Goal: Task Accomplishment & Management: Complete application form

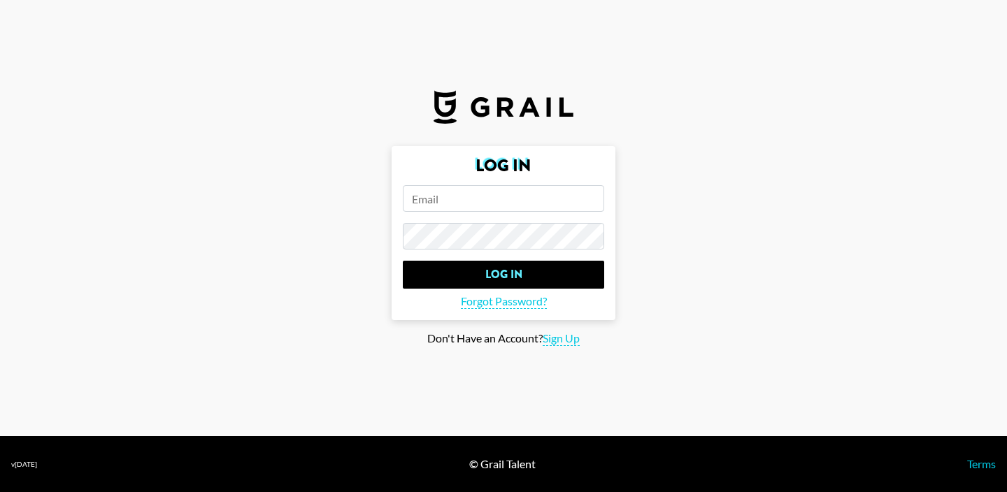
click at [508, 199] on input "email" at bounding box center [503, 198] width 201 height 27
type input "[PERSON_NAME].[PERSON_NAME]"
drag, startPoint x: 491, startPoint y: 201, endPoint x: 373, endPoint y: 199, distance: 118.2
click at [373, 199] on main "Log In [PERSON_NAME].[PERSON_NAME] Log In Forgot Password? Don't Have an Accoun…" at bounding box center [503, 246] width 984 height 200
paste input "[PERSON_NAME][EMAIL_ADDRESS][PERSON_NAME]"
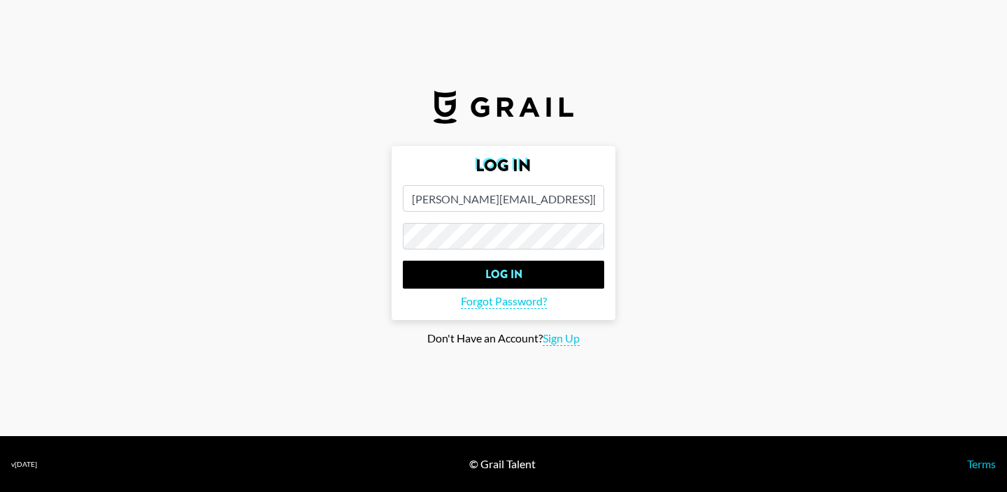
type input "[PERSON_NAME][EMAIL_ADDRESS][PERSON_NAME]"
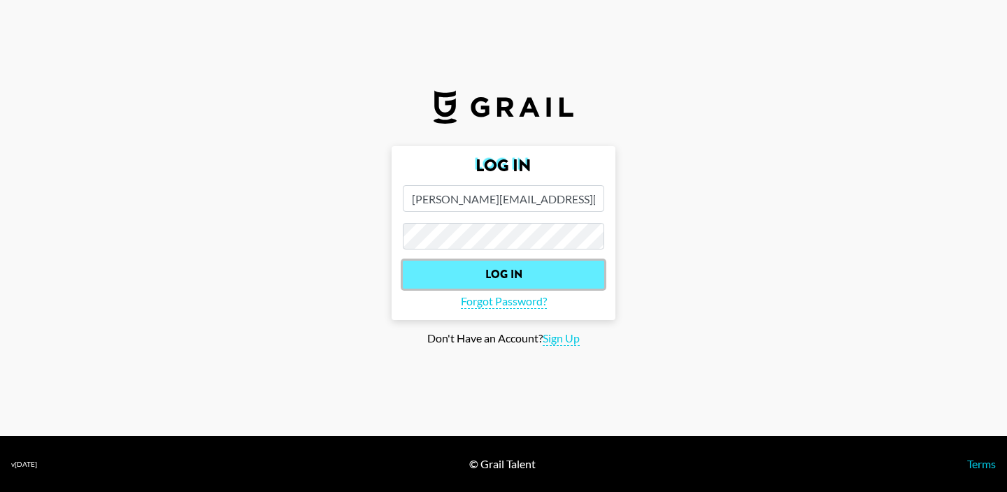
click at [454, 269] on input "Log In" at bounding box center [503, 275] width 201 height 28
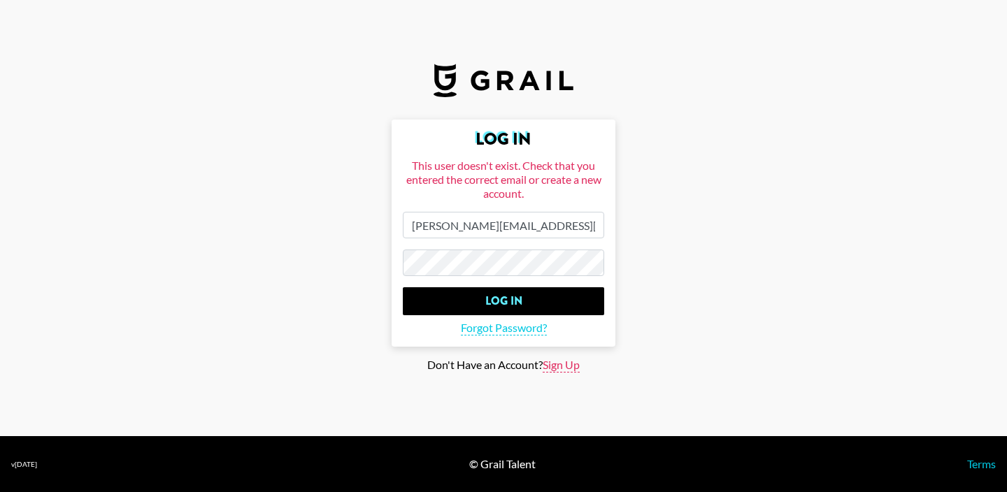
click at [563, 362] on span "Sign Up" at bounding box center [560, 365] width 37 height 15
type input "Sign Up"
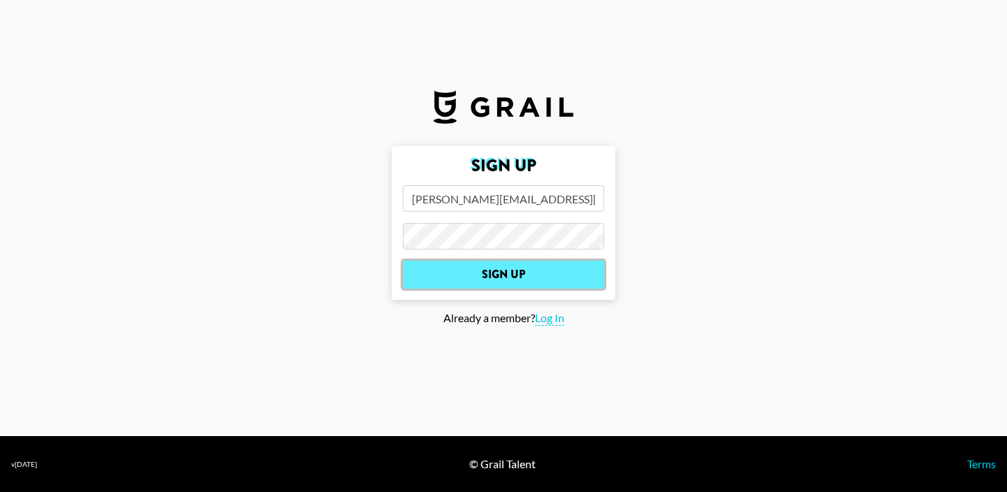
click at [510, 273] on input "Sign Up" at bounding box center [503, 275] width 201 height 28
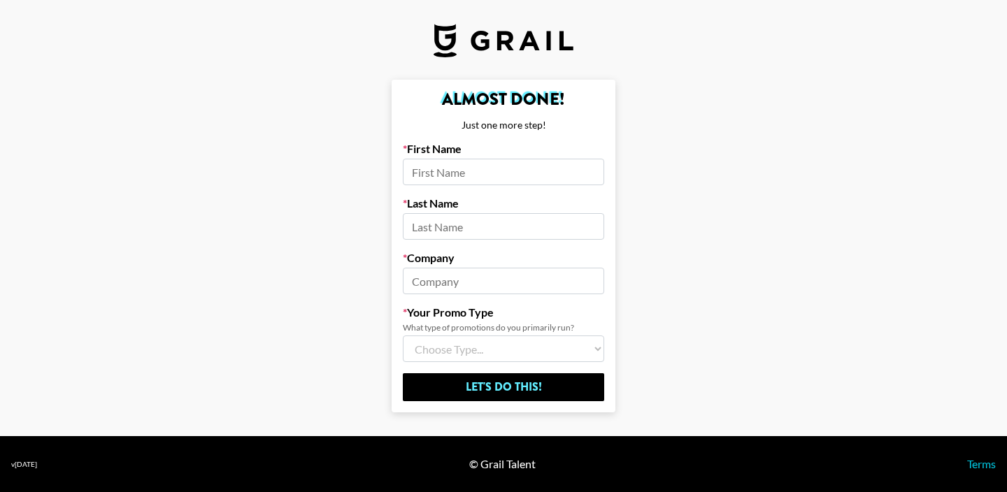
click at [481, 178] on input at bounding box center [503, 172] width 201 height 27
type input "[PERSON_NAME]"
click at [470, 238] on input at bounding box center [503, 226] width 201 height 27
type input "[PERSON_NAME]"
click at [450, 276] on input at bounding box center [503, 281] width 201 height 27
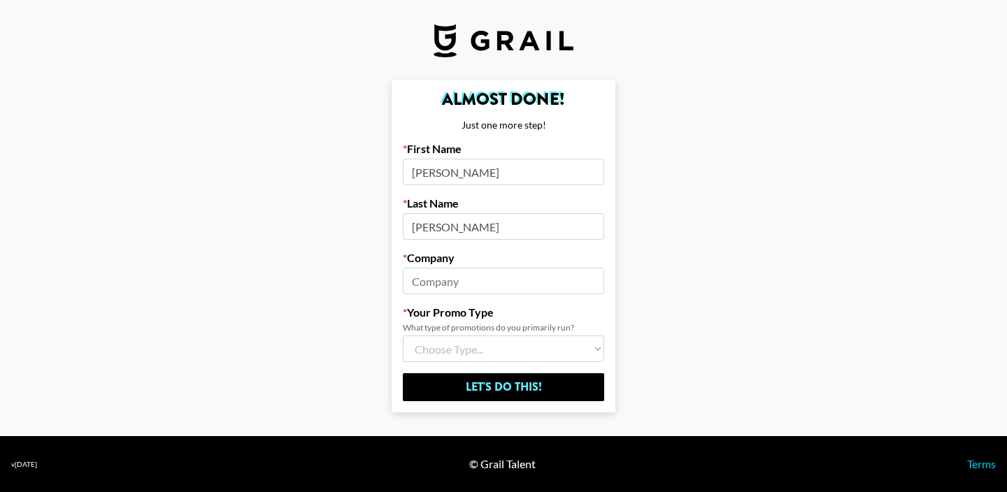
type input "Fellowers"
click at [460, 352] on select "Choose Type... Song Promos Brand Promos Both (I work at an Agency)" at bounding box center [503, 349] width 201 height 27
select select "Multi"
click at [531, 351] on select "Choose Type... Song Promos Brand Promos Both (I work at an Agency)" at bounding box center [503, 349] width 201 height 27
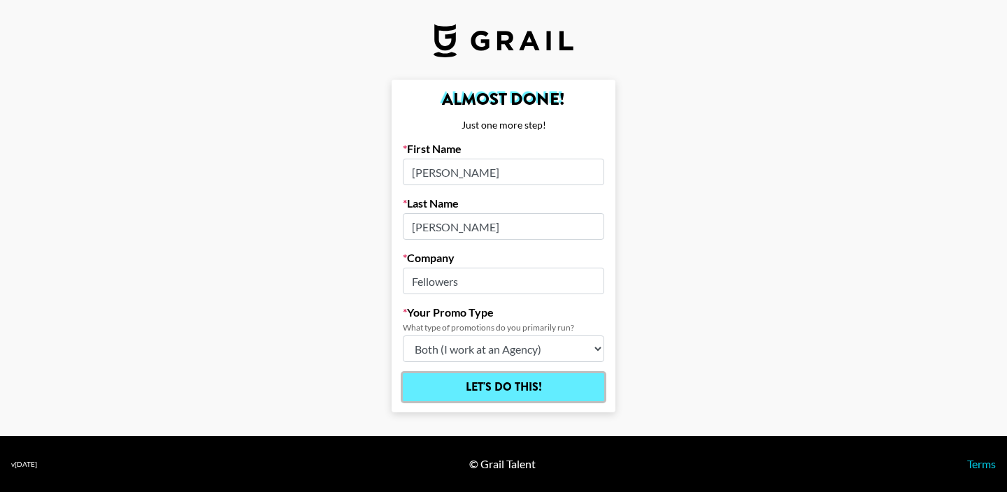
click at [531, 383] on input "Let's Do This!" at bounding box center [503, 387] width 201 height 28
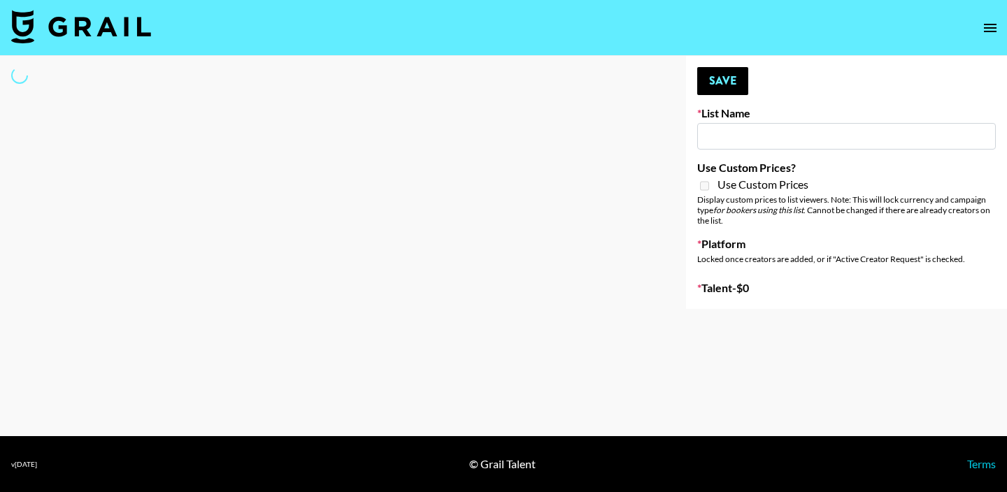
click at [742, 145] on input at bounding box center [846, 136] width 299 height 27
click at [821, 101] on div "Your changes have been saved! Save List Name Use Custom Prices? Use Custom Pric…" at bounding box center [846, 182] width 321 height 253
click at [796, 134] on input at bounding box center [846, 136] width 299 height 27
type input "[PERSON_NAME]"
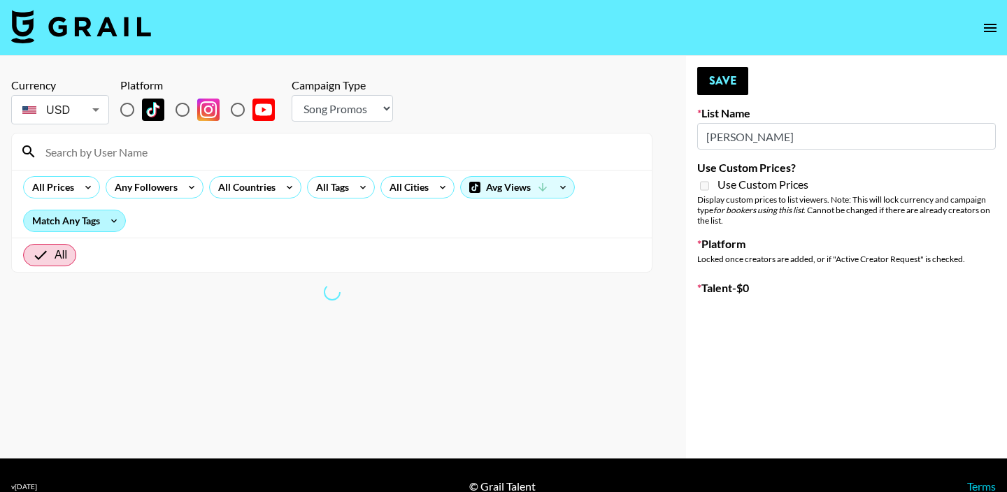
scroll to position [22, 0]
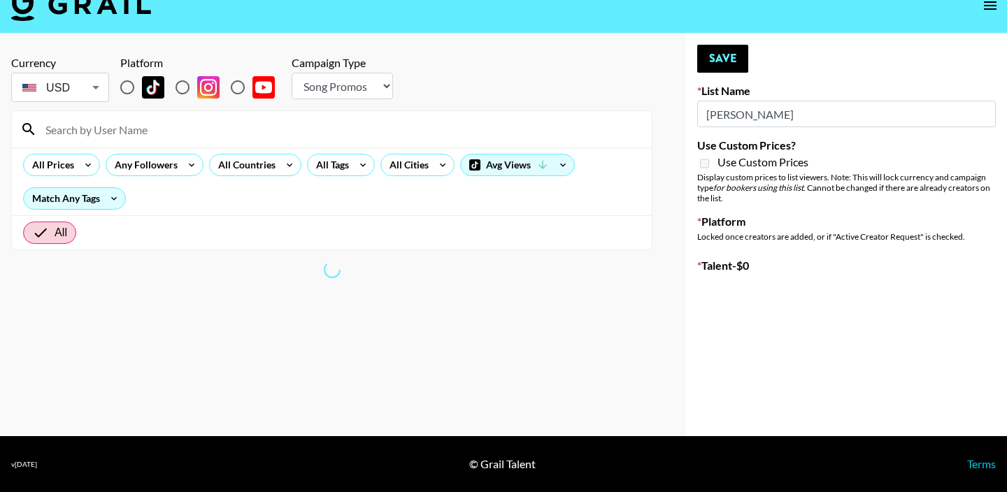
click at [329, 96] on select "Choose Type... Song Promos Brand Promos" at bounding box center [342, 86] width 101 height 27
select select "Brand"
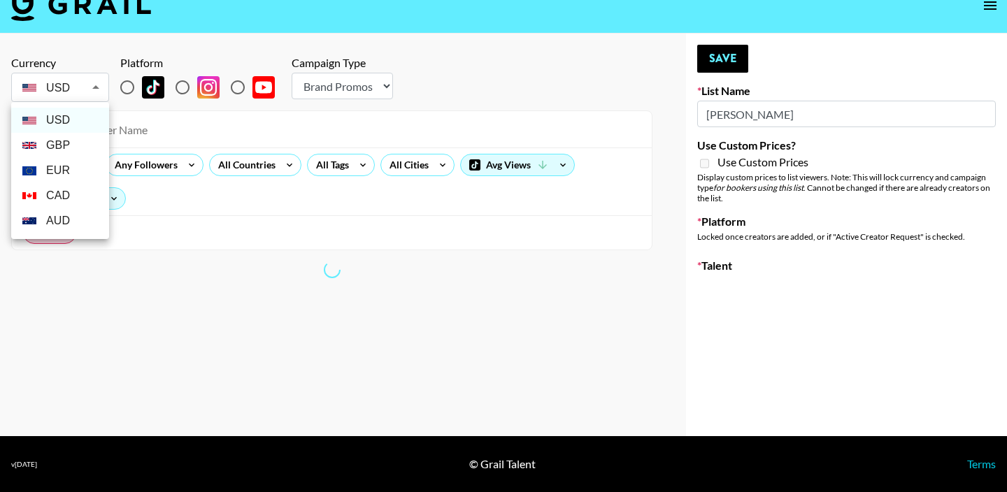
click at [83, 77] on body "Currency USD USD ​ Platform Campaign Type Choose Type... Song Promos Brand Prom…" at bounding box center [503, 235] width 1007 height 515
click at [589, 66] on div at bounding box center [503, 246] width 1007 height 492
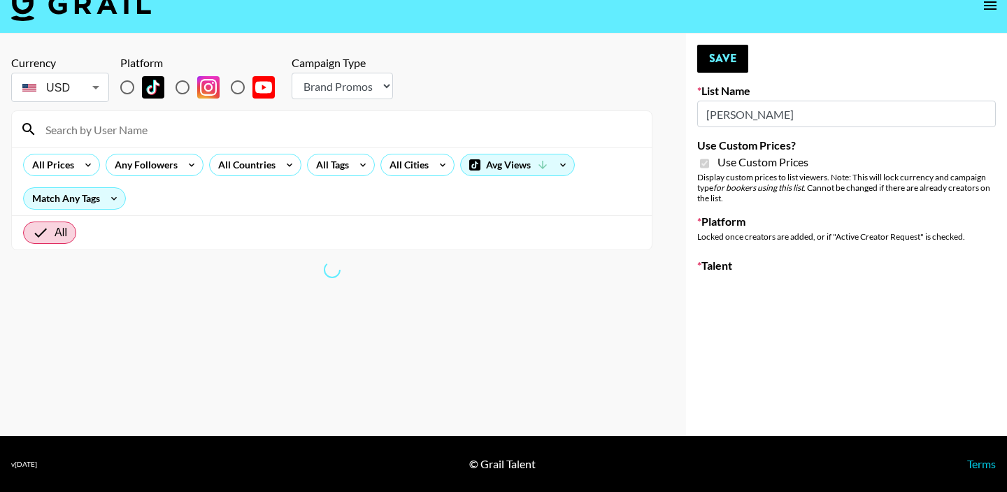
type input "FaceApp"
checkbox input "true"
radio input "true"
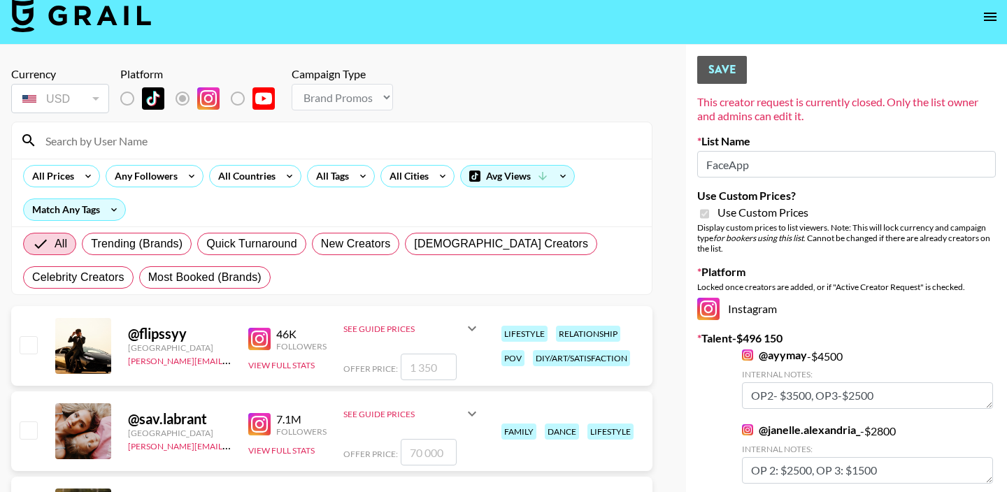
scroll to position [4, 0]
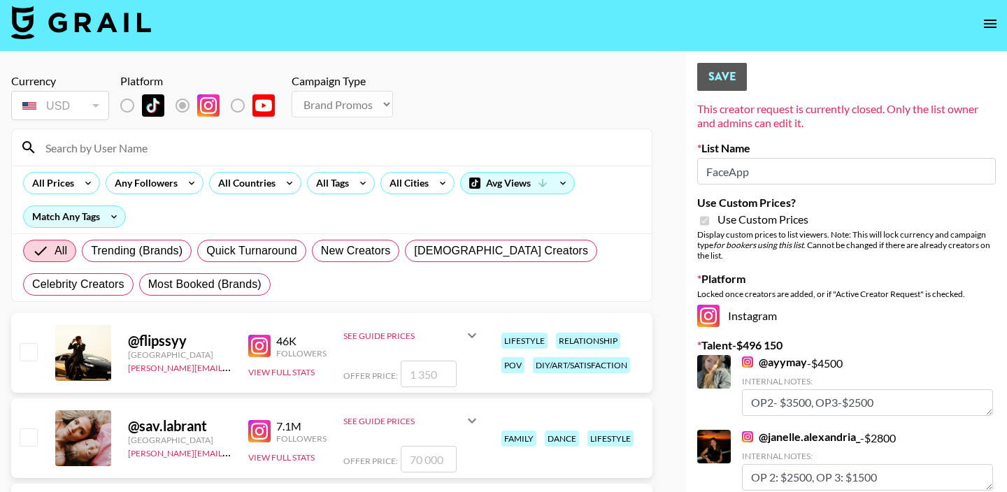
click at [760, 169] on input "FaceApp" at bounding box center [846, 171] width 299 height 27
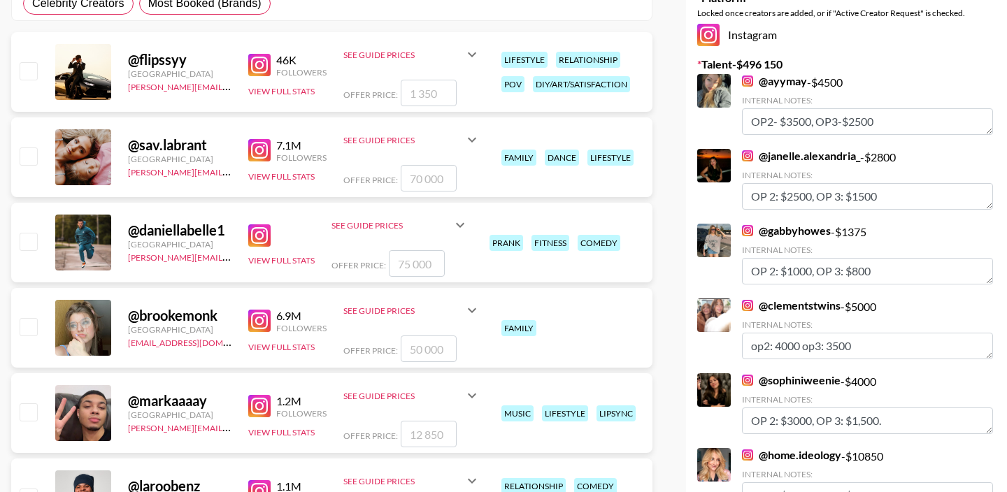
scroll to position [285, 0]
click at [824, 273] on textarea "OP 2: $1000, OP 3: $800" at bounding box center [867, 272] width 251 height 27
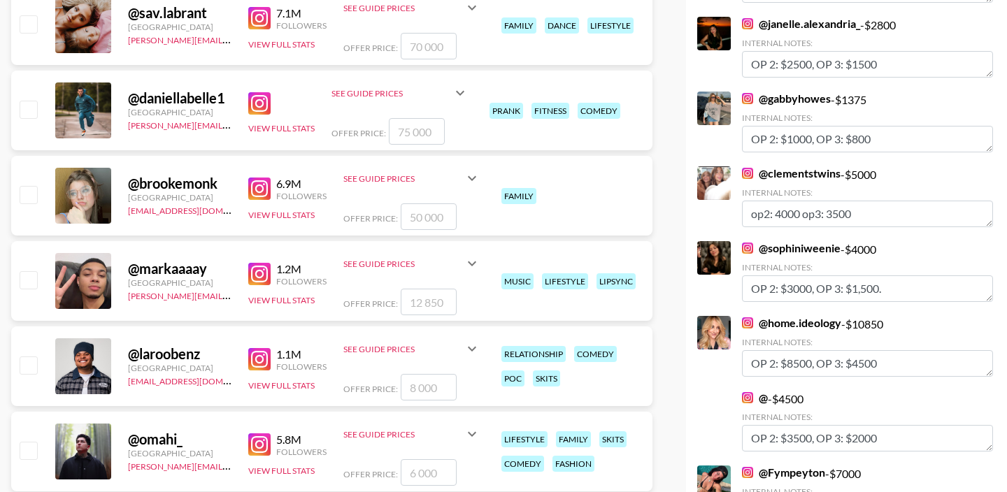
scroll to position [428, 0]
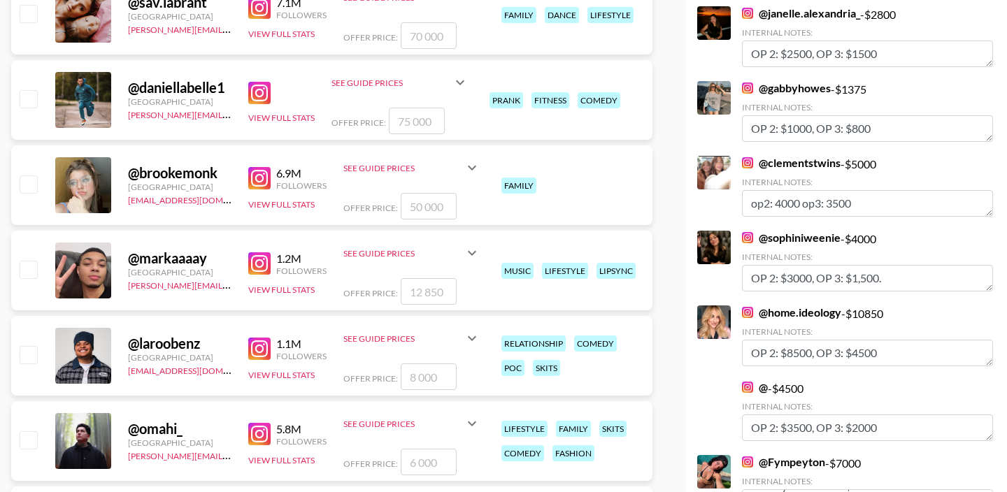
click at [800, 87] on link "@ gabbyhowes" at bounding box center [786, 88] width 89 height 14
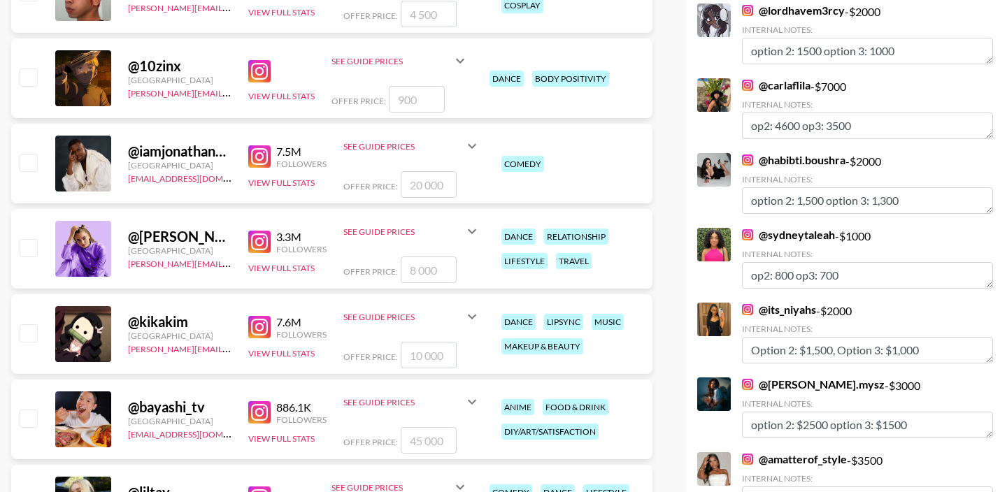
scroll to position [1479, 0]
click at [797, 235] on link "@ sydneytaleah" at bounding box center [788, 234] width 93 height 14
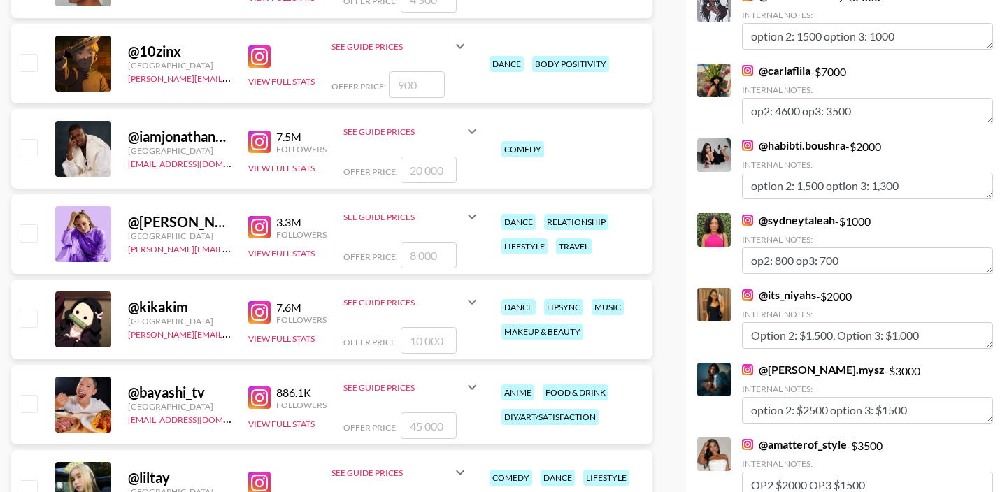
scroll to position [1493, 0]
click at [793, 296] on link "@ its_niyahs" at bounding box center [779, 294] width 74 height 14
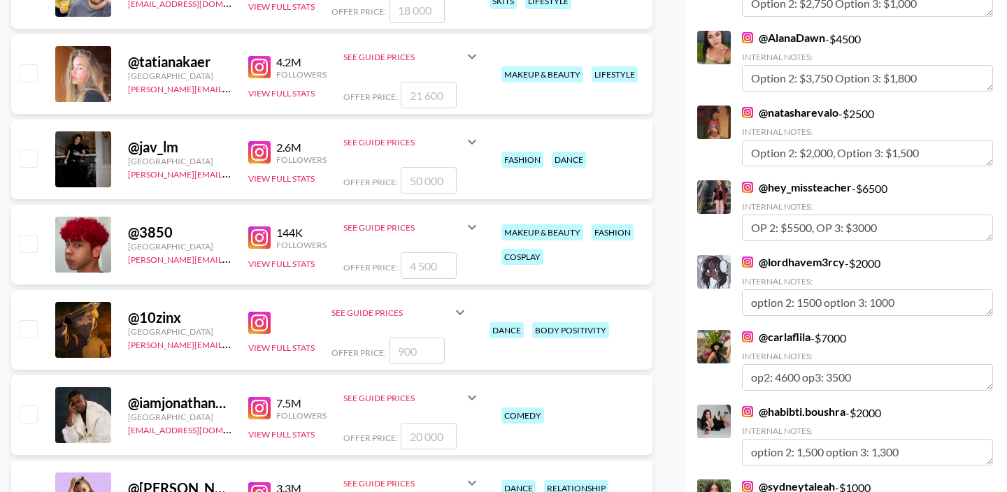
scroll to position [1231, 0]
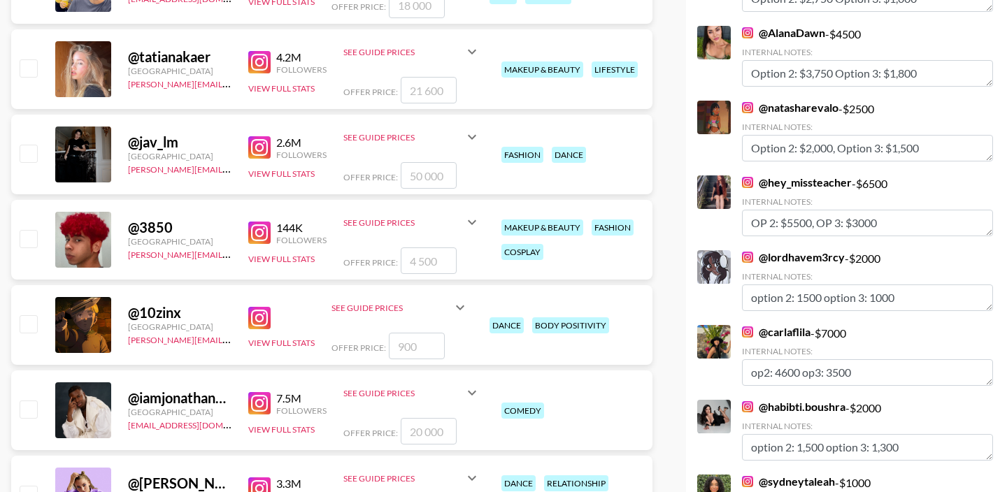
click at [803, 261] on link "@ lordhavem3rcy" at bounding box center [793, 257] width 103 height 14
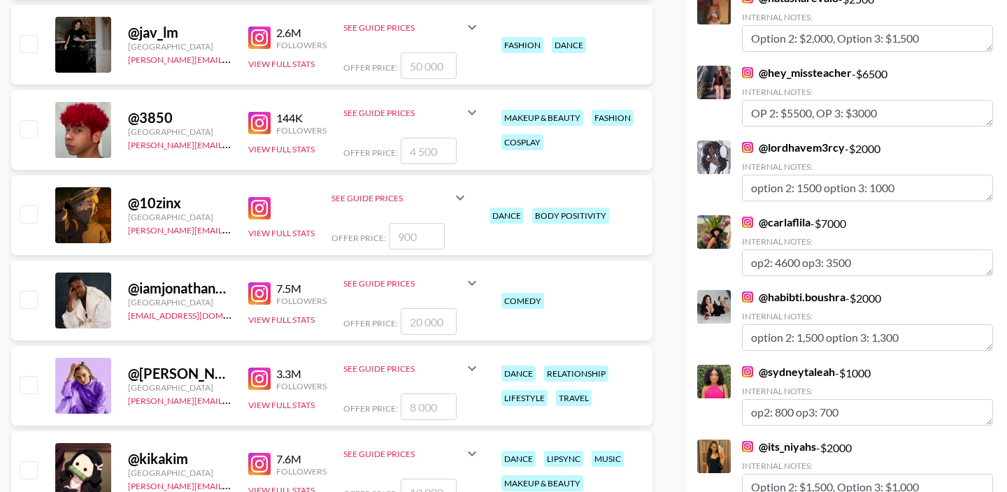
scroll to position [1457, 0]
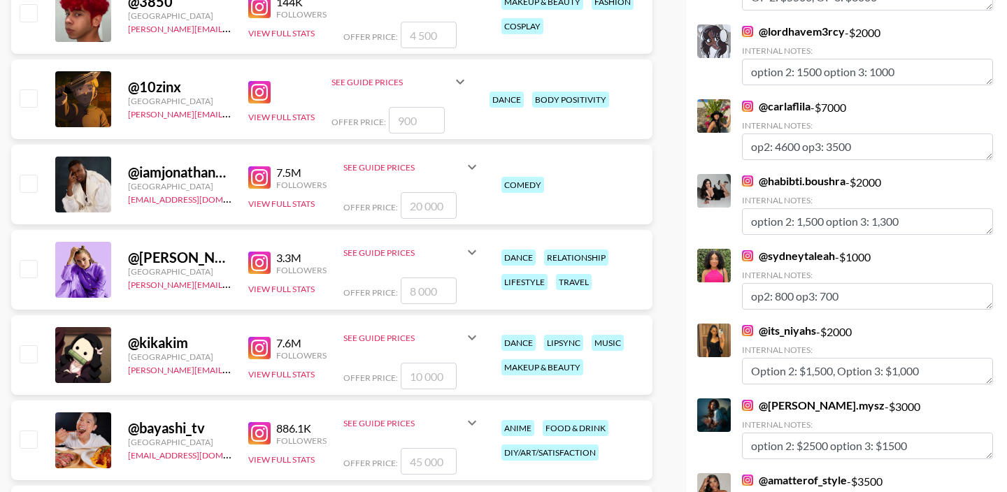
click at [803, 182] on link "@ habibti.boushra" at bounding box center [793, 181] width 103 height 14
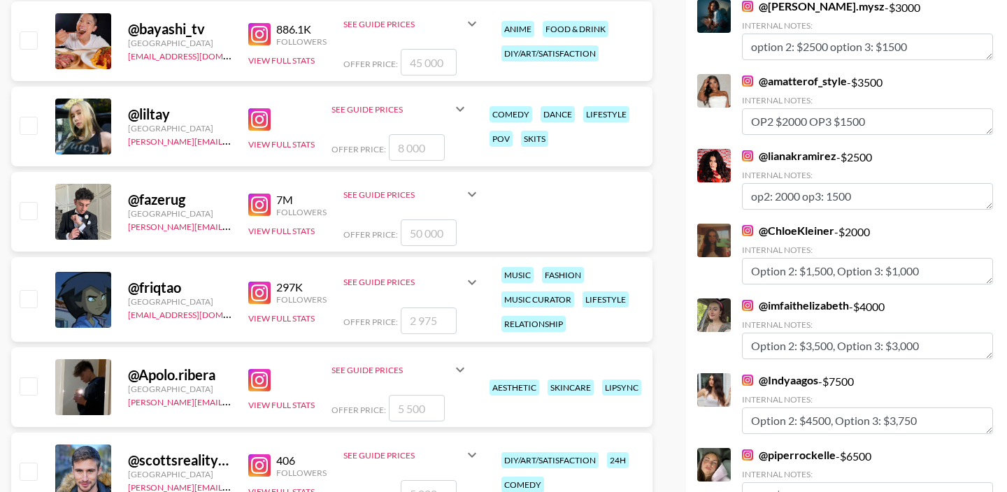
scroll to position [1876, 0]
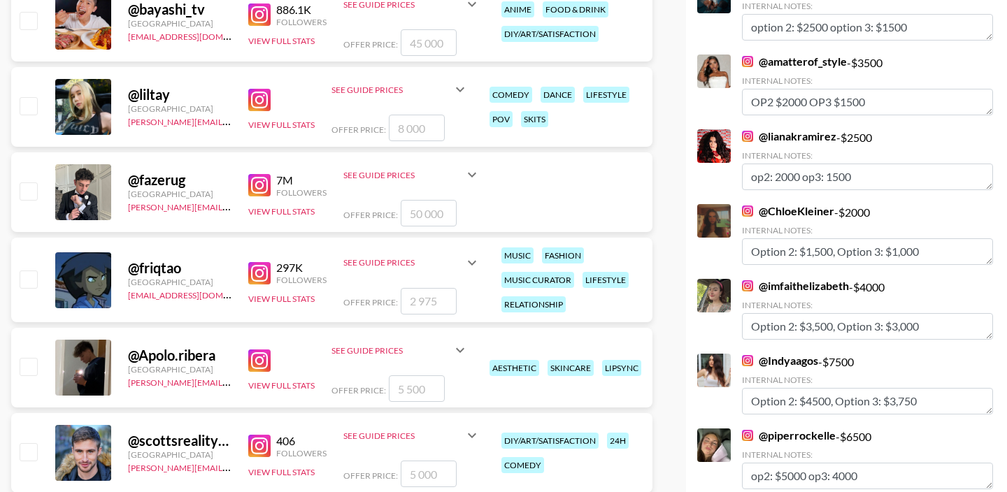
click at [793, 214] on link "@ ChloeKleiner" at bounding box center [788, 211] width 92 height 14
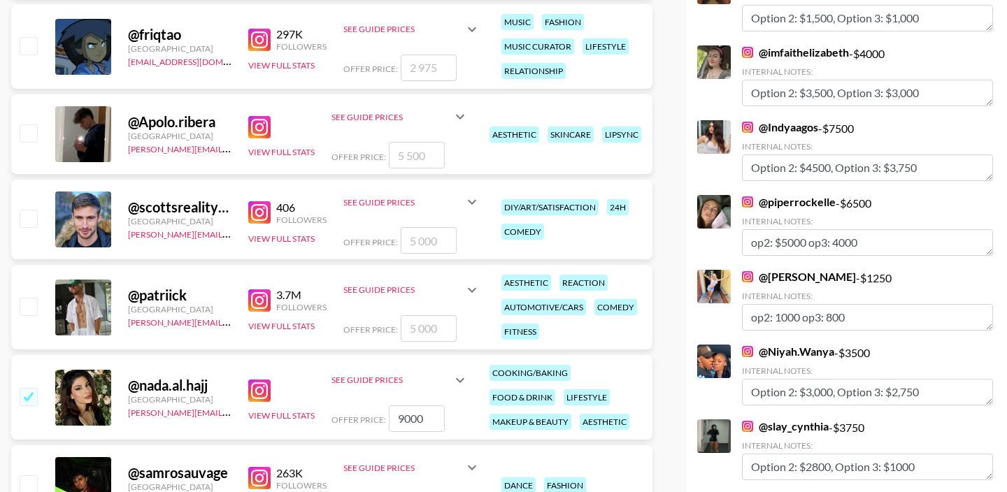
scroll to position [2115, 0]
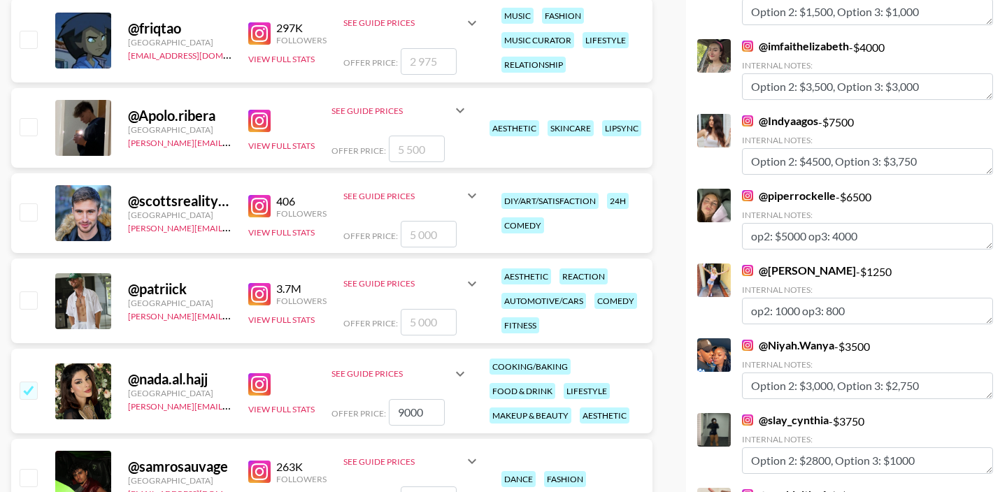
click at [799, 271] on link "@ Giadaryann" at bounding box center [799, 271] width 114 height 14
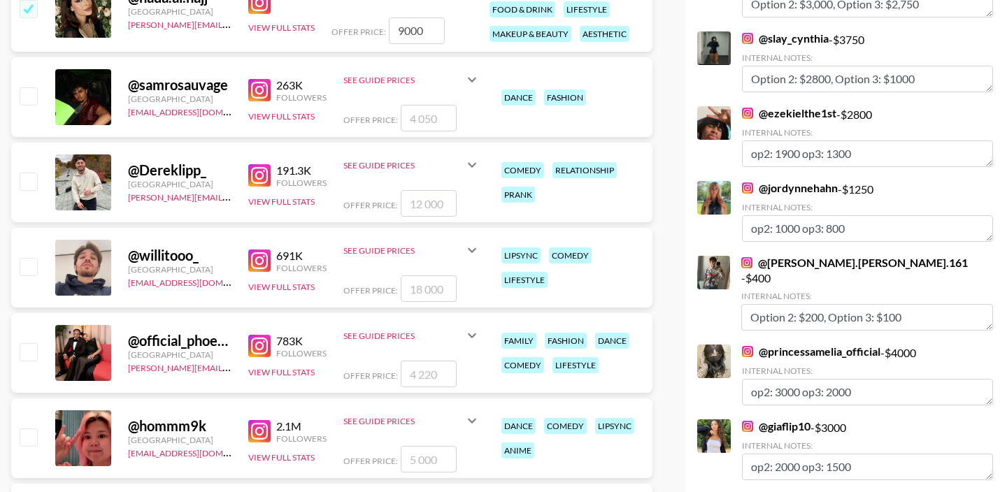
scroll to position [2498, 0]
click at [816, 268] on link "@ jacob.[PERSON_NAME].161" at bounding box center [854, 262] width 227 height 14
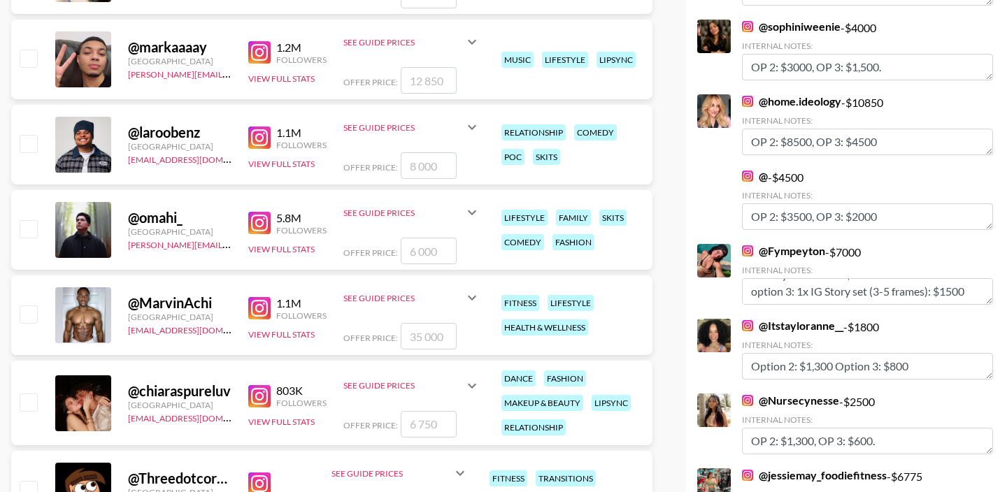
scroll to position [752, 0]
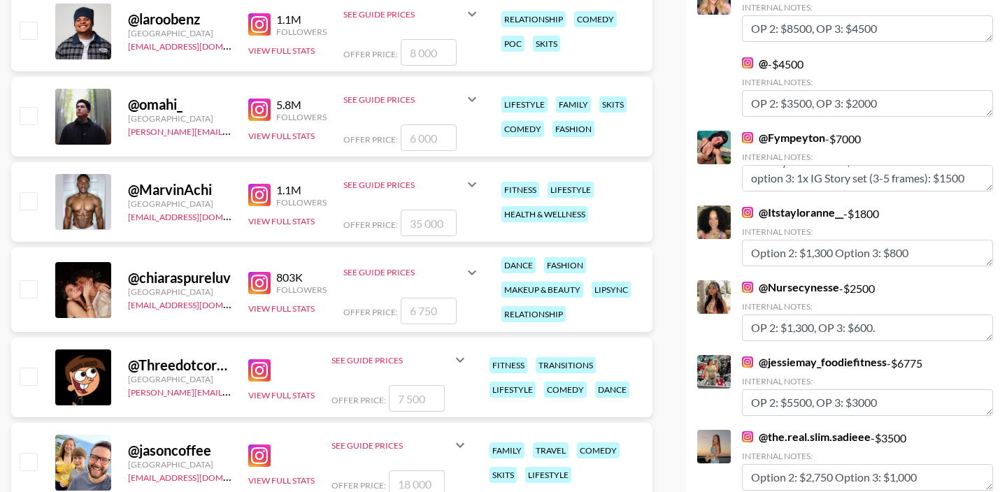
click at [813, 217] on link "@ Itstayloranne__" at bounding box center [792, 213] width 101 height 14
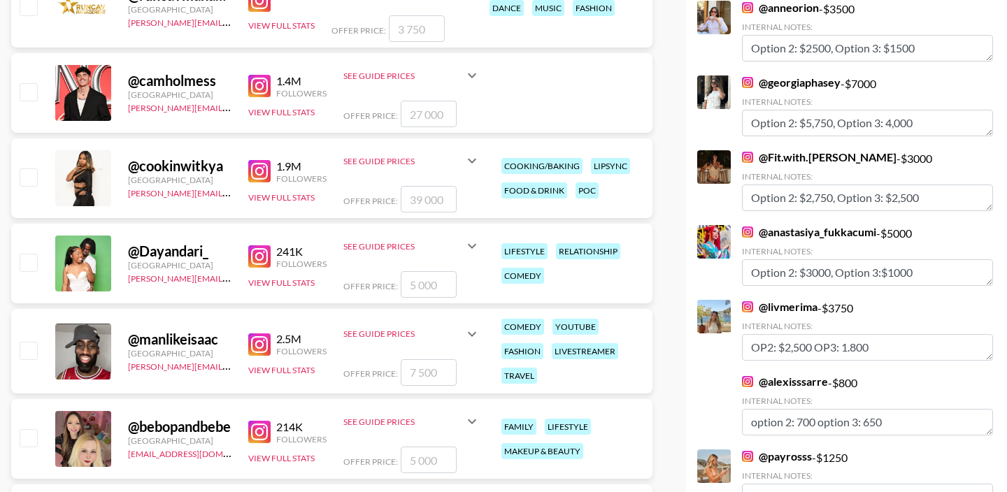
scroll to position [3458, 0]
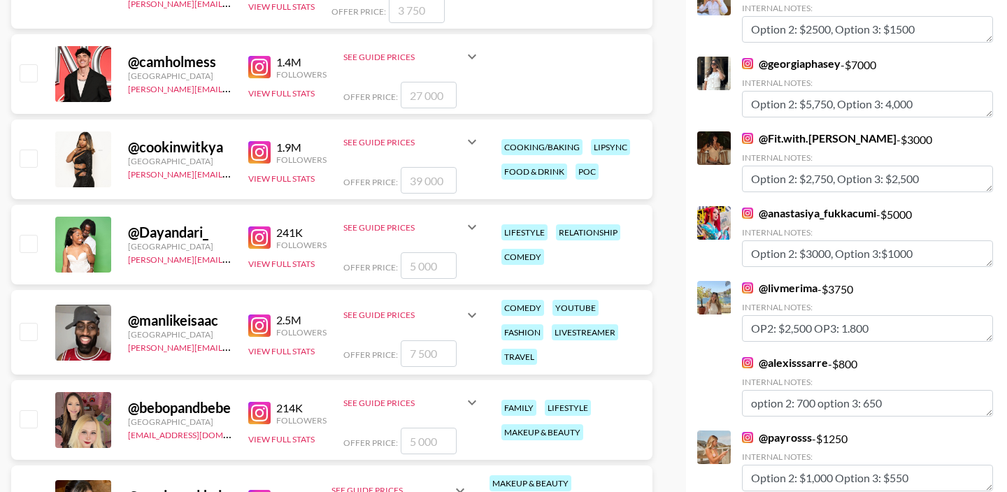
click at [793, 356] on link "@ alexisssarre" at bounding box center [785, 363] width 86 height 14
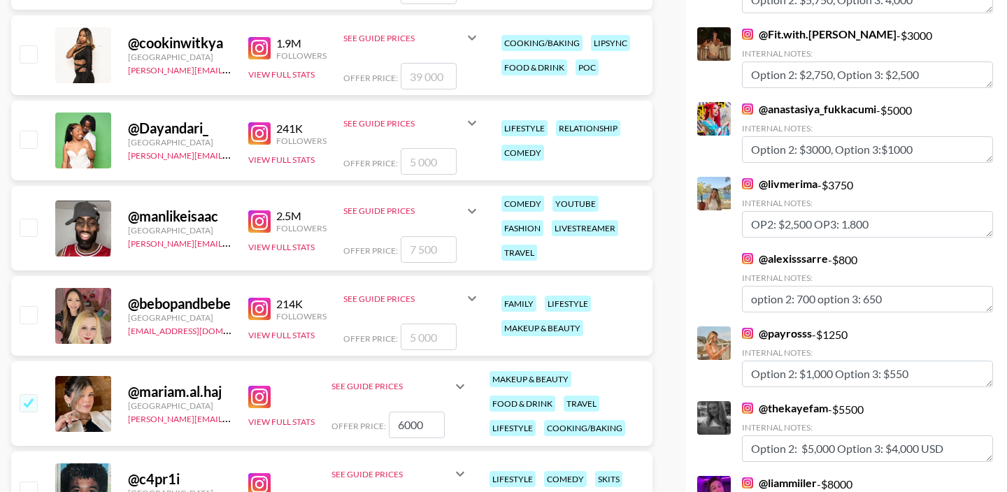
scroll to position [3564, 0]
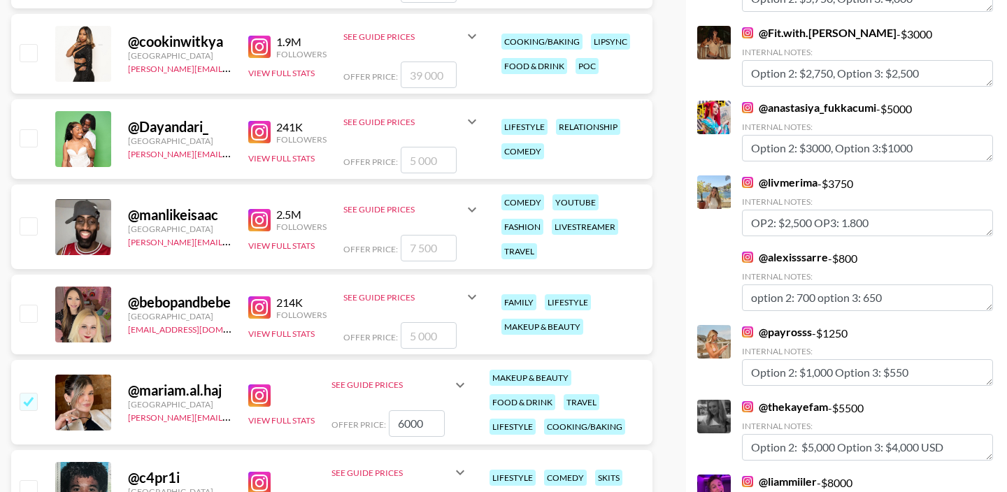
click at [777, 325] on link "@ payrosss" at bounding box center [777, 332] width 70 height 14
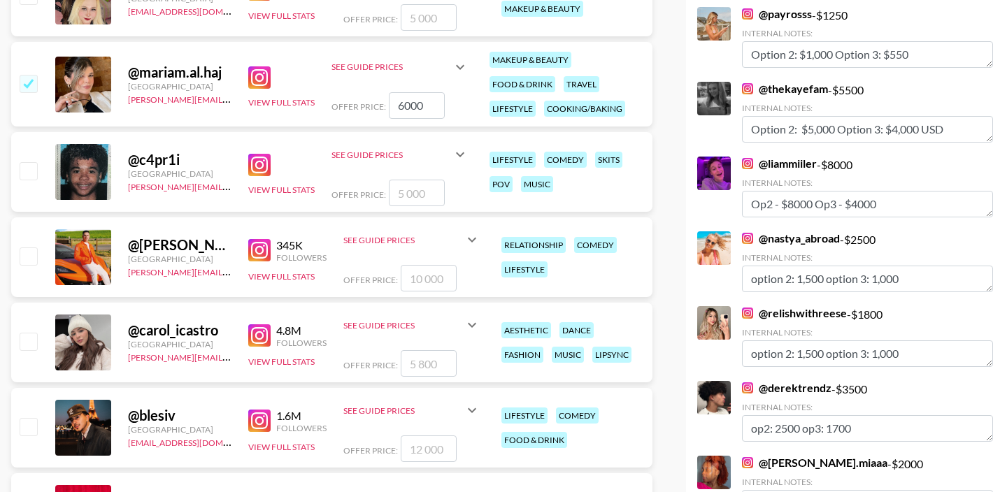
scroll to position [3887, 0]
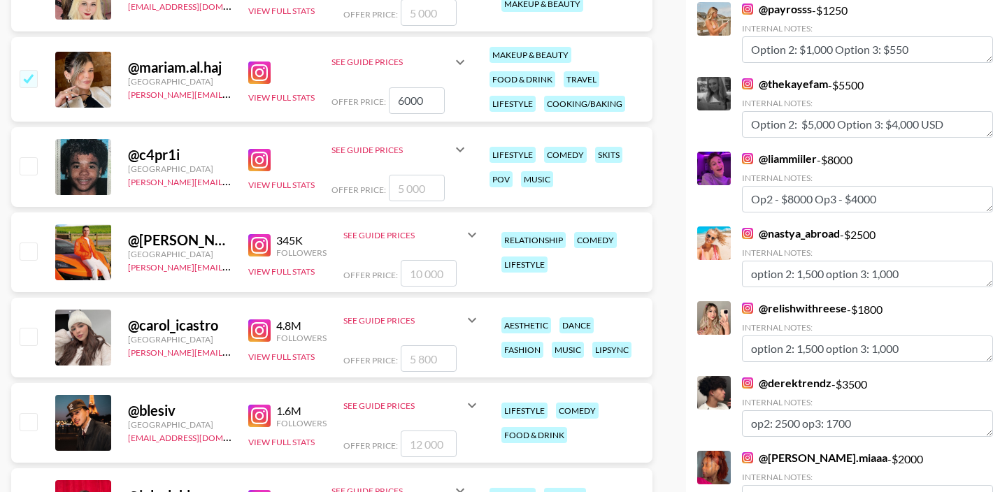
click at [803, 301] on link "@ relishwithreese" at bounding box center [794, 308] width 105 height 14
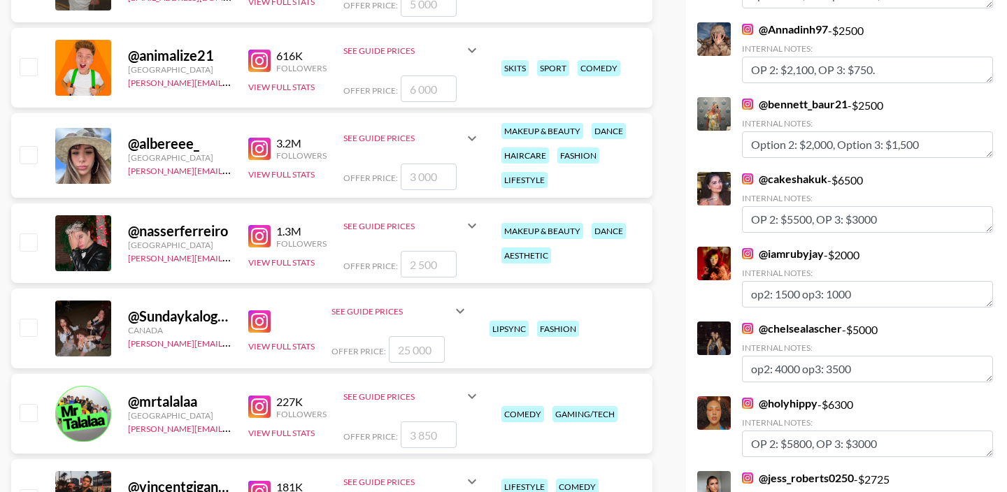
scroll to position [4852, 0]
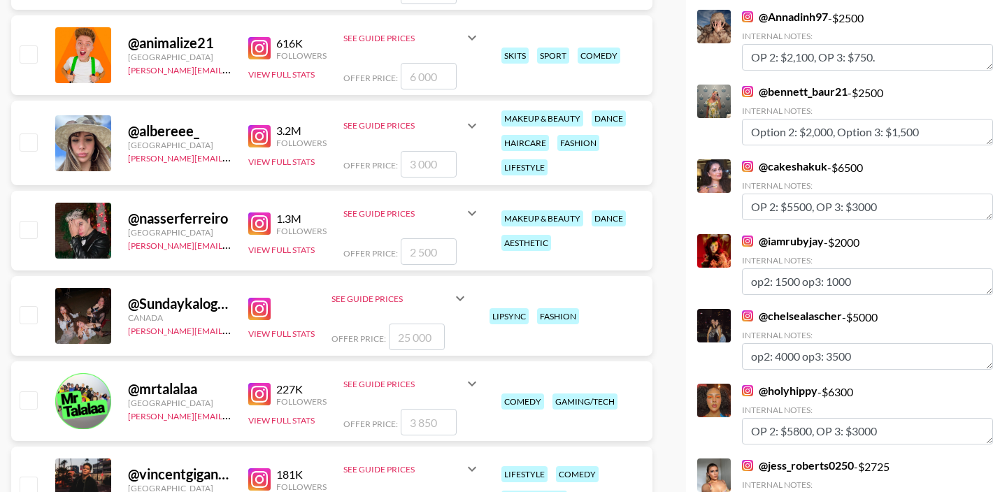
click at [786, 234] on link "@ iamrubyjay" at bounding box center [783, 241] width 82 height 14
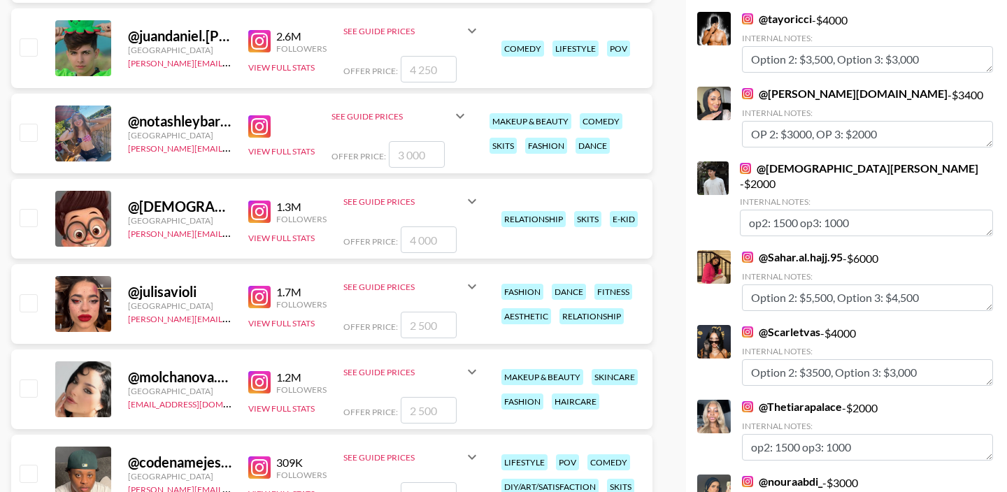
scroll to position [5995, 0]
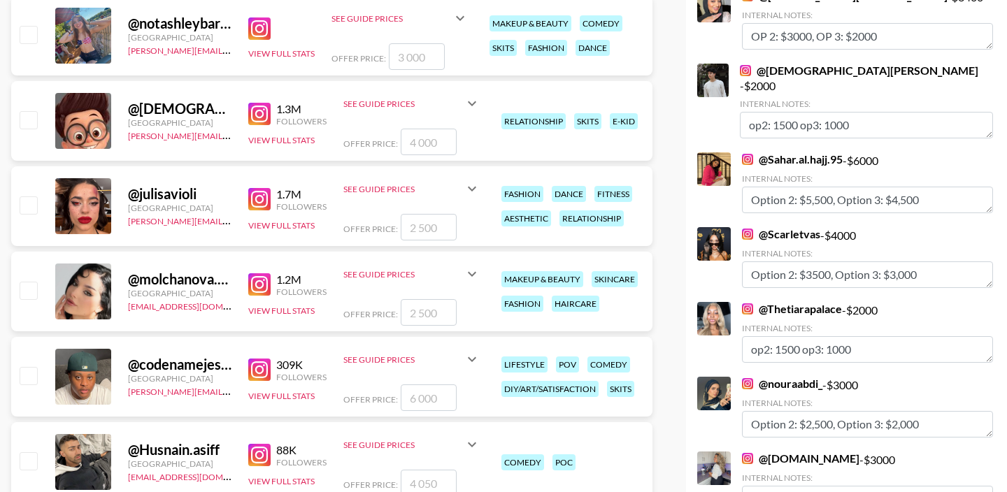
click at [817, 302] on link "@ Thetiarapalace" at bounding box center [792, 309] width 100 height 14
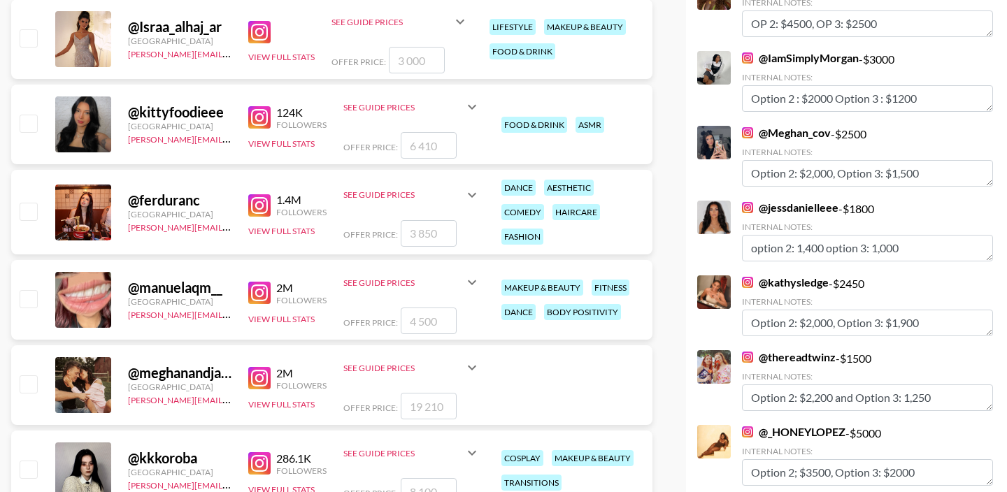
scroll to position [6843, 0]
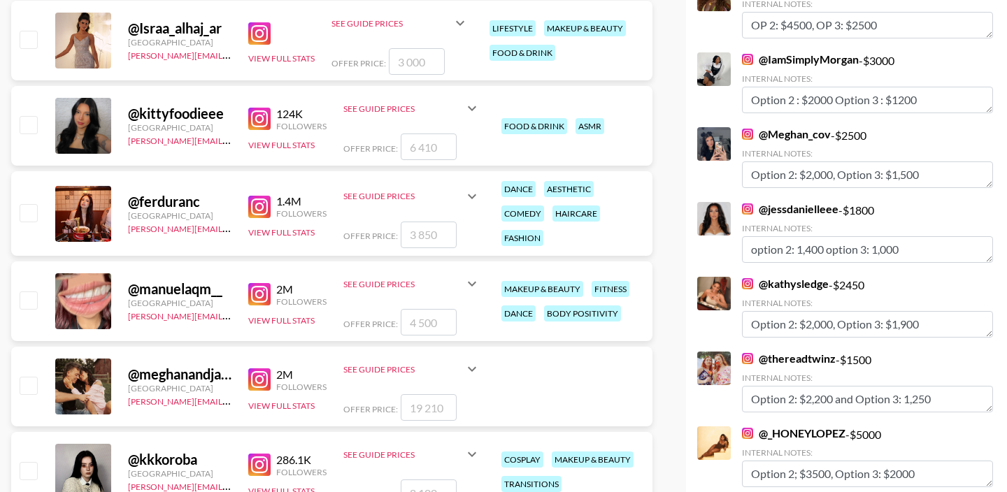
click at [798, 202] on link "@ jessdanielleee" at bounding box center [790, 209] width 96 height 14
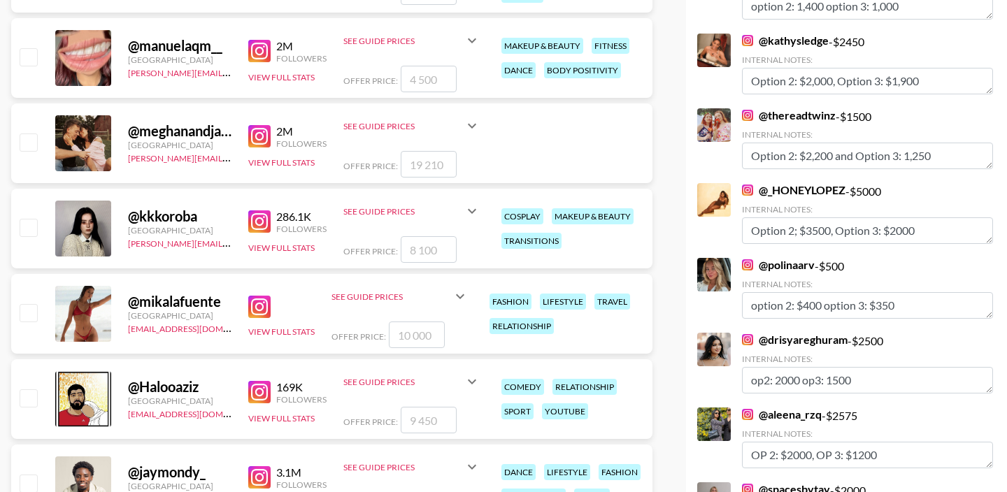
scroll to position [7091, 0]
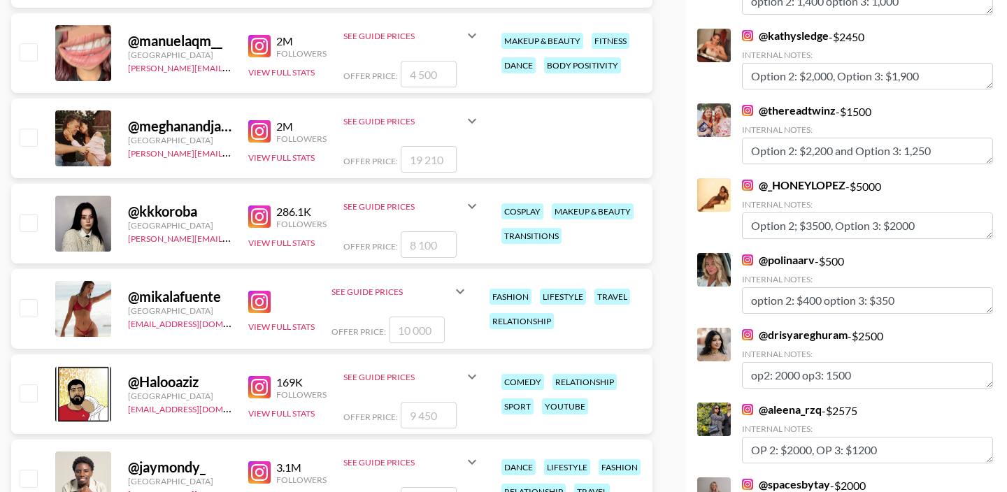
click at [797, 253] on link "@ polinaarv" at bounding box center [778, 260] width 73 height 14
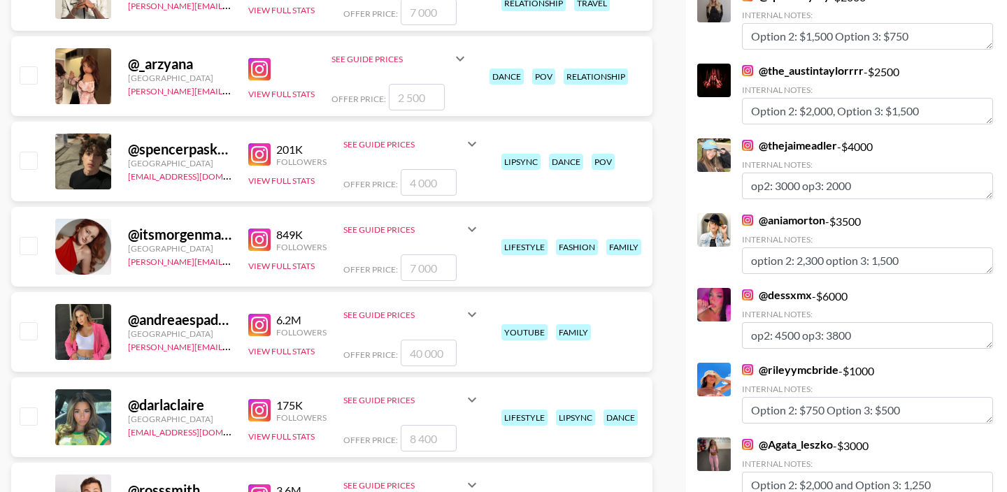
scroll to position [7624, 0]
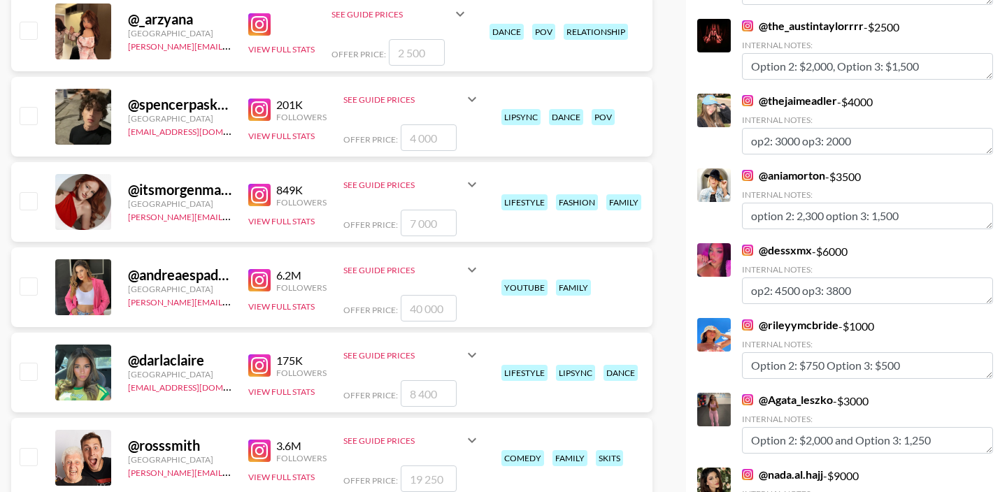
click at [812, 318] on link "@ rileyymcbride" at bounding box center [790, 325] width 96 height 14
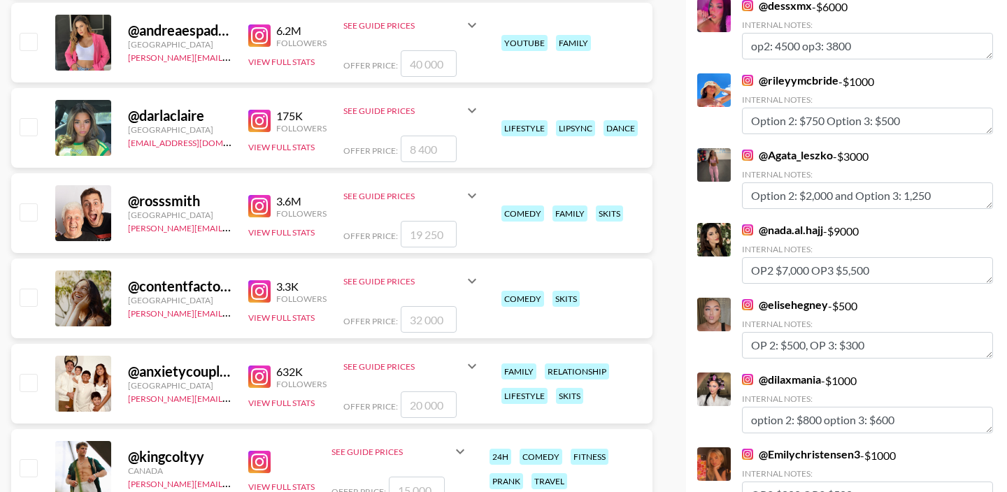
scroll to position [7870, 0]
click at [805, 297] on link "@ elisehegney" at bounding box center [785, 304] width 86 height 14
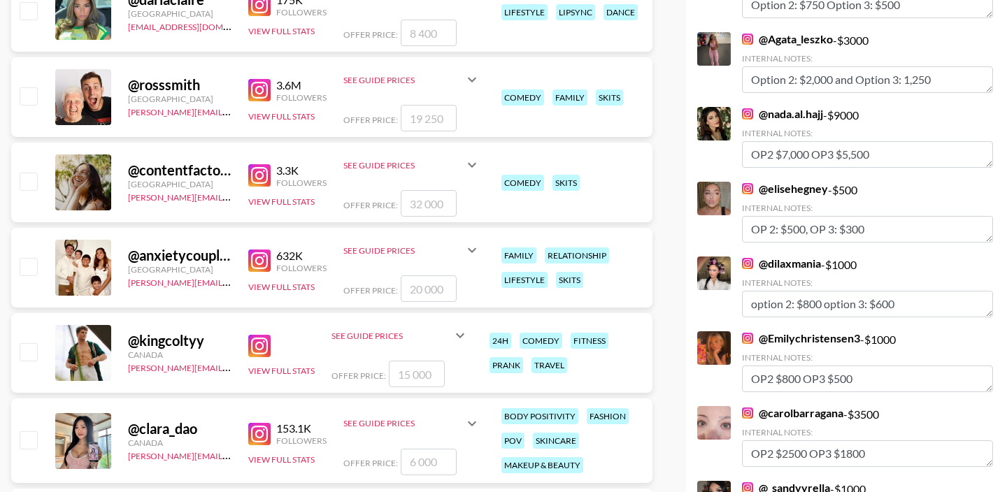
scroll to position [7989, 0]
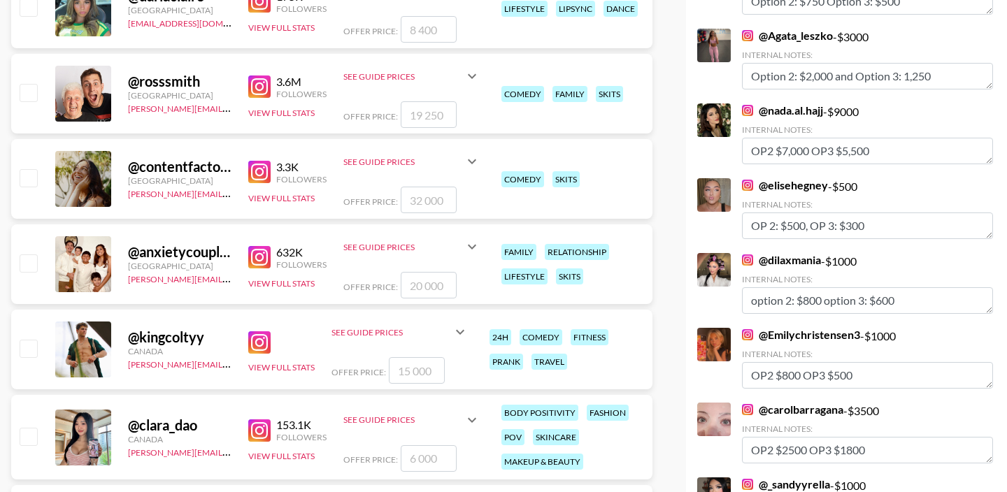
click at [783, 253] on link "@ dilaxmania" at bounding box center [781, 260] width 79 height 14
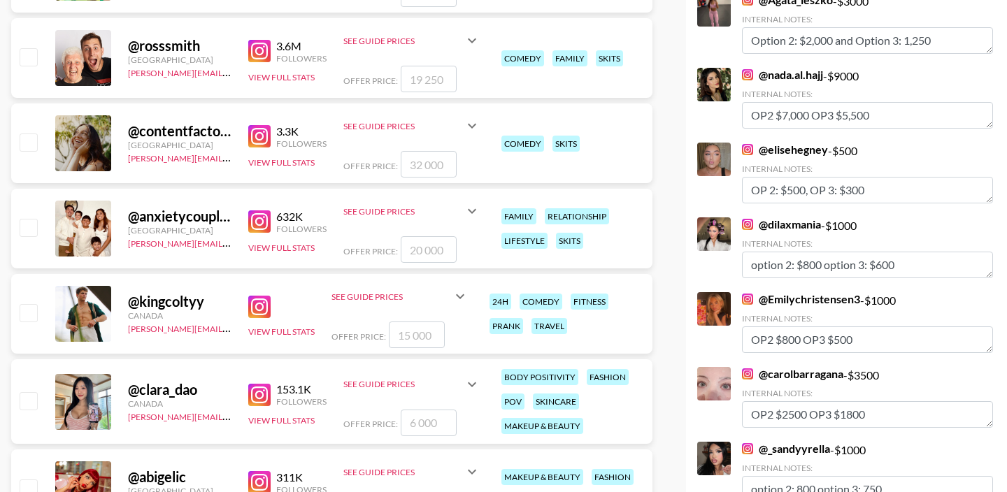
scroll to position [8040, 0]
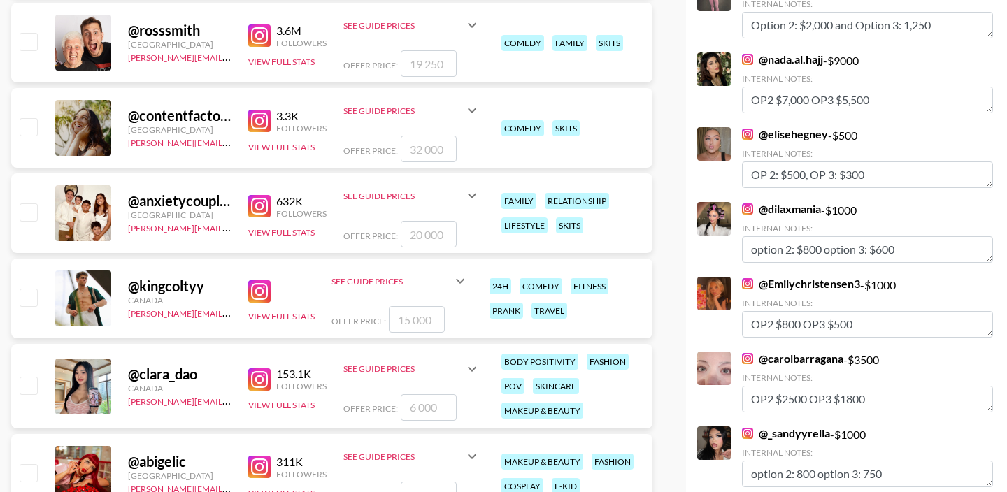
click at [793, 277] on link "@ Emilychristensen3" at bounding box center [801, 284] width 118 height 14
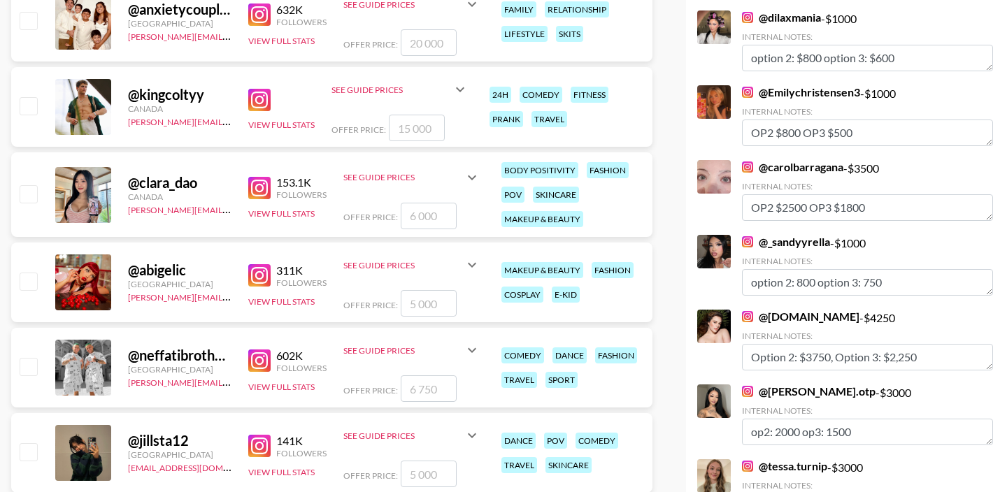
scroll to position [8228, 0]
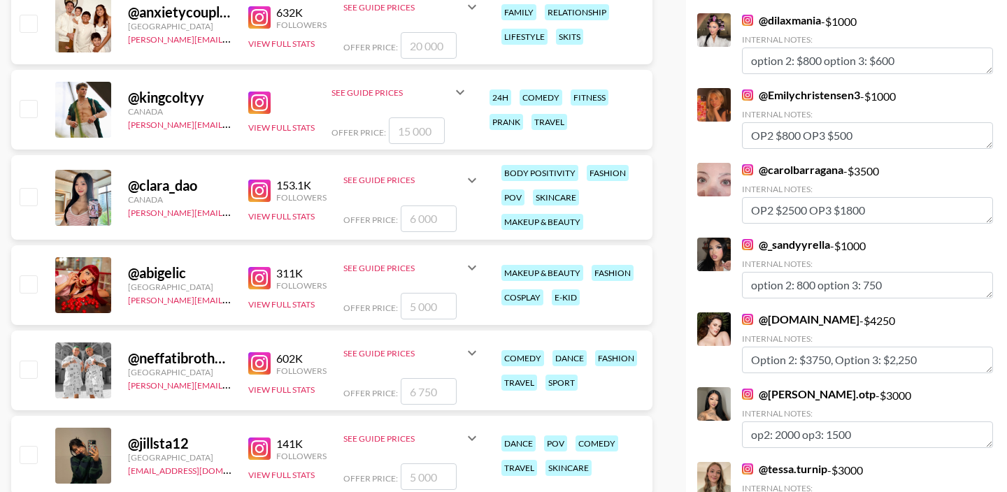
click at [773, 238] on link "@ _sandyyrella" at bounding box center [786, 245] width 88 height 14
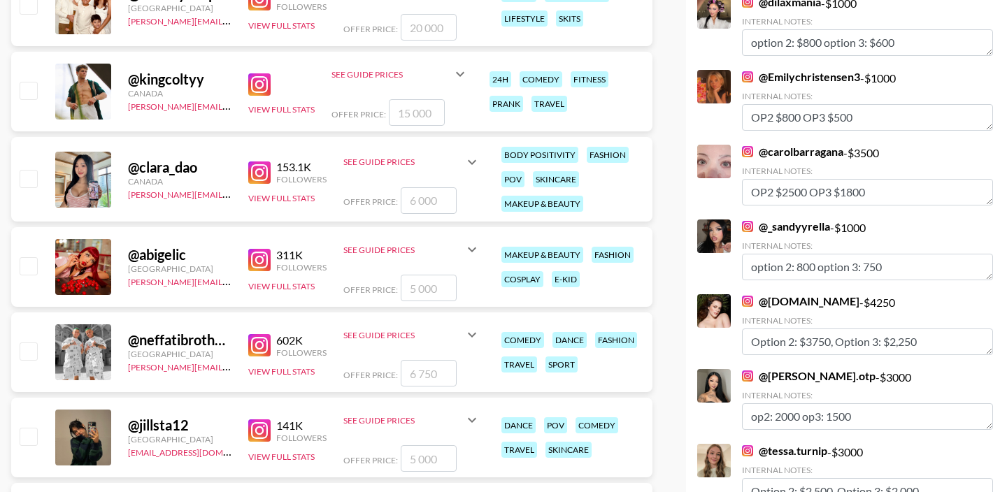
scroll to position [8450, 0]
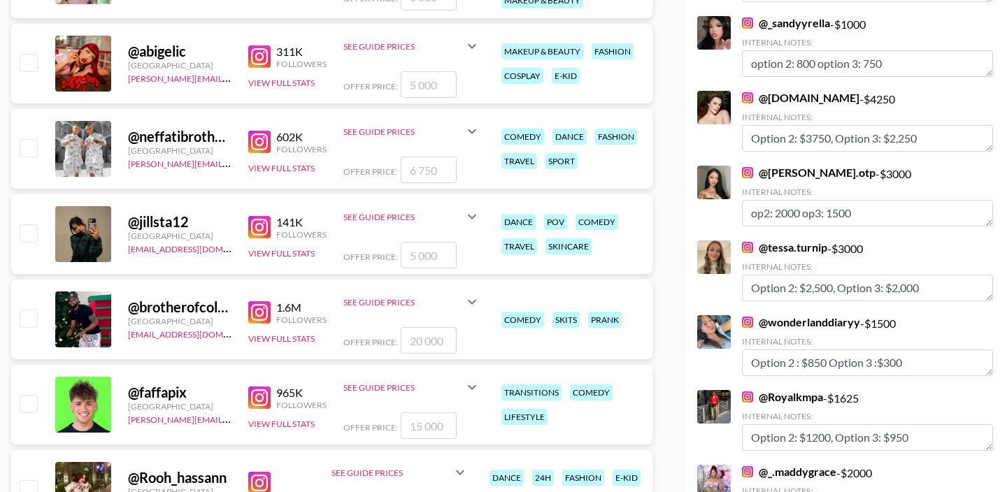
click at [793, 315] on link "@ wonderlanddiaryy" at bounding box center [801, 322] width 118 height 14
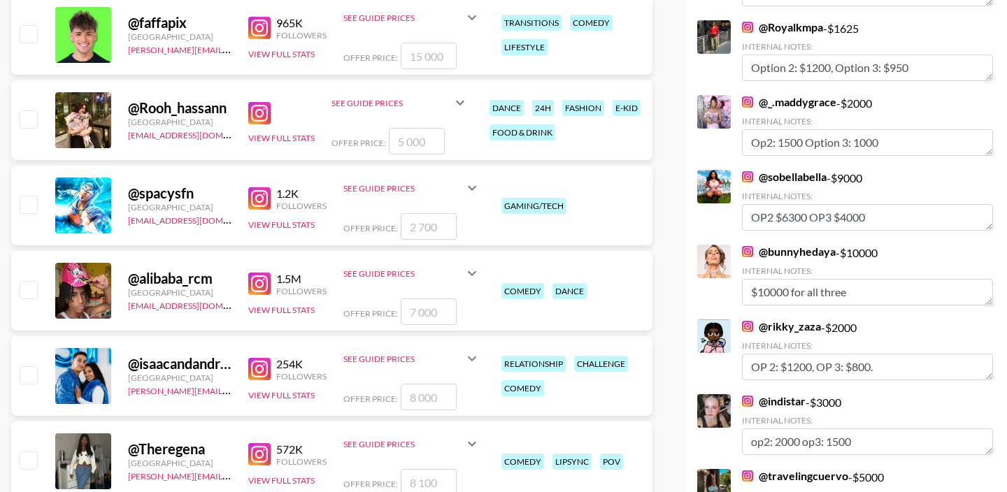
scroll to position [8847, 0]
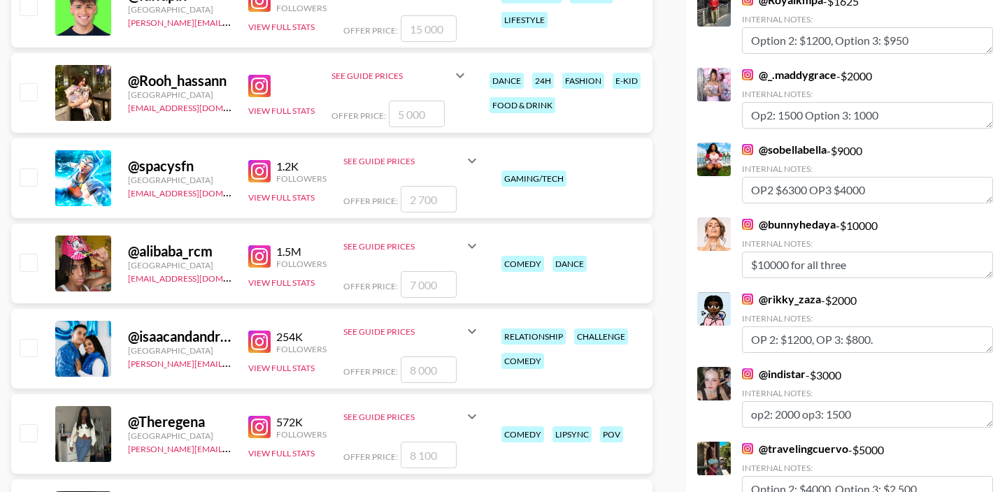
click at [802, 292] on link "@ rikky_zaza" at bounding box center [781, 299] width 79 height 14
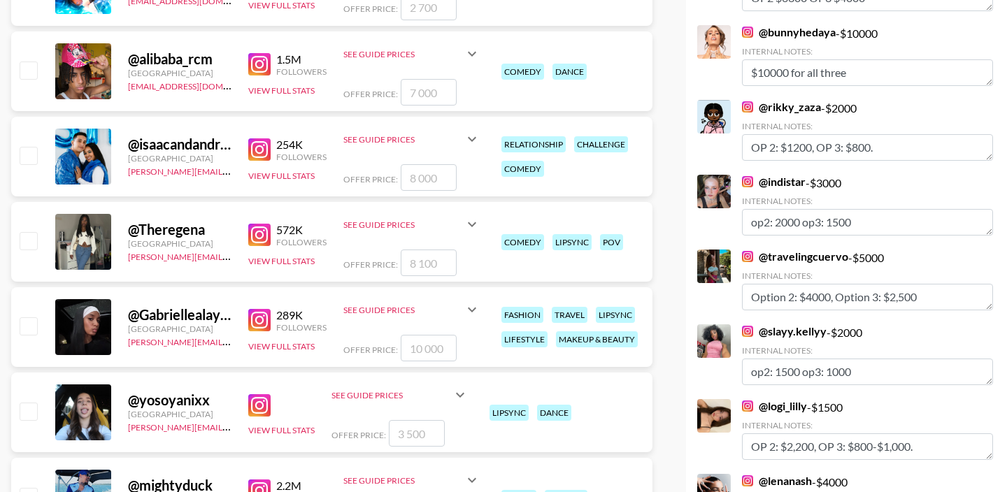
scroll to position [9040, 0]
click at [805, 324] on link "@ slayy.kellyy" at bounding box center [784, 331] width 85 height 14
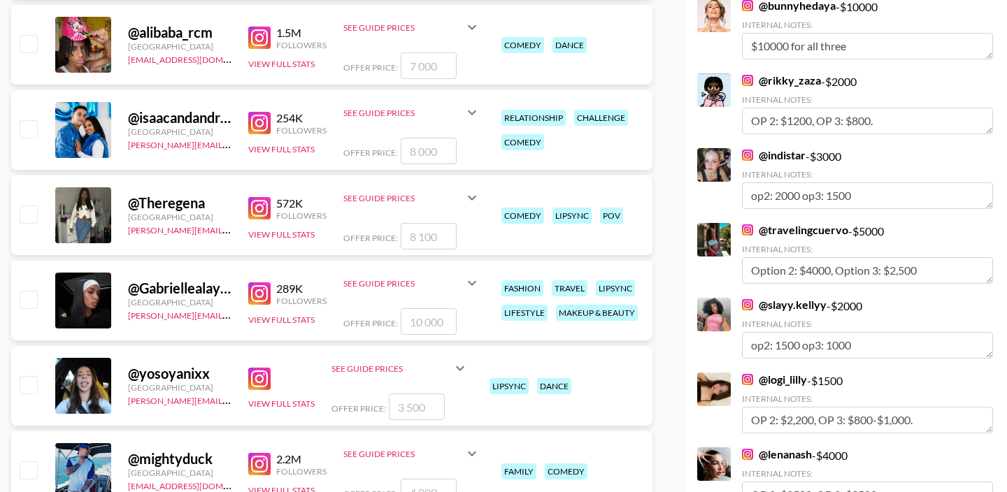
scroll to position [9070, 0]
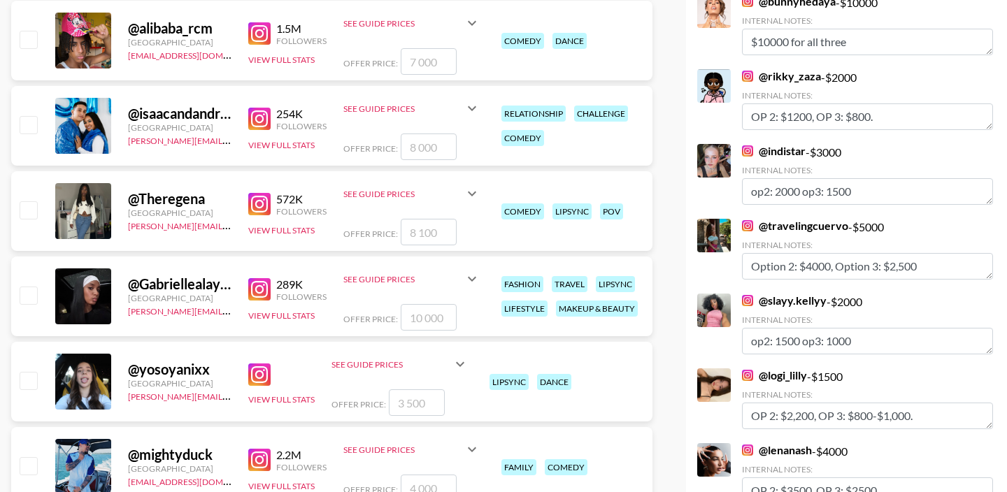
click at [782, 368] on link "@ logi_lilly" at bounding box center [774, 375] width 65 height 14
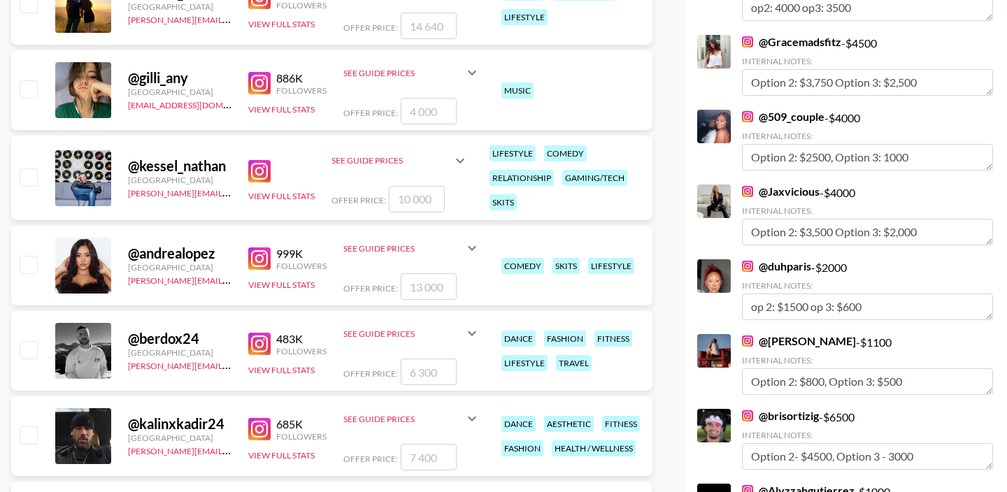
scroll to position [9702, 0]
click at [781, 260] on link "@ duhparis" at bounding box center [776, 267] width 69 height 14
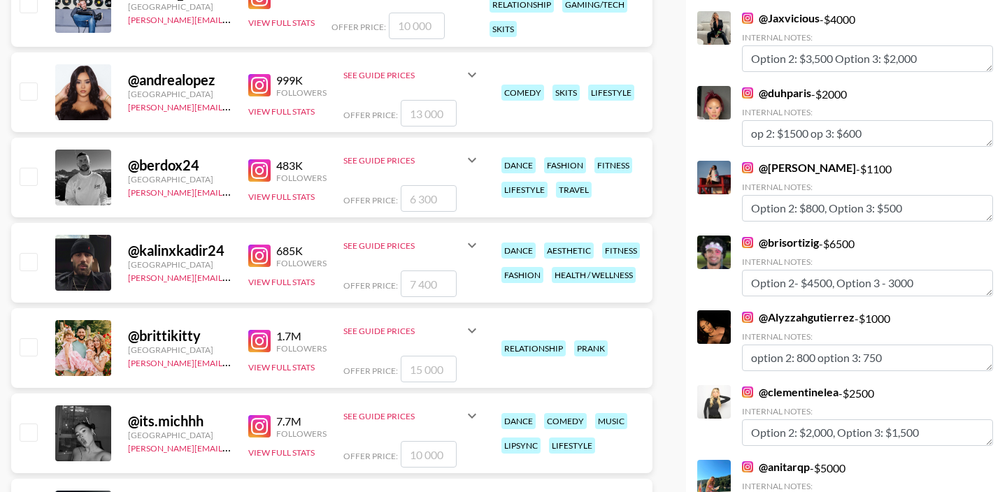
scroll to position [9878, 0]
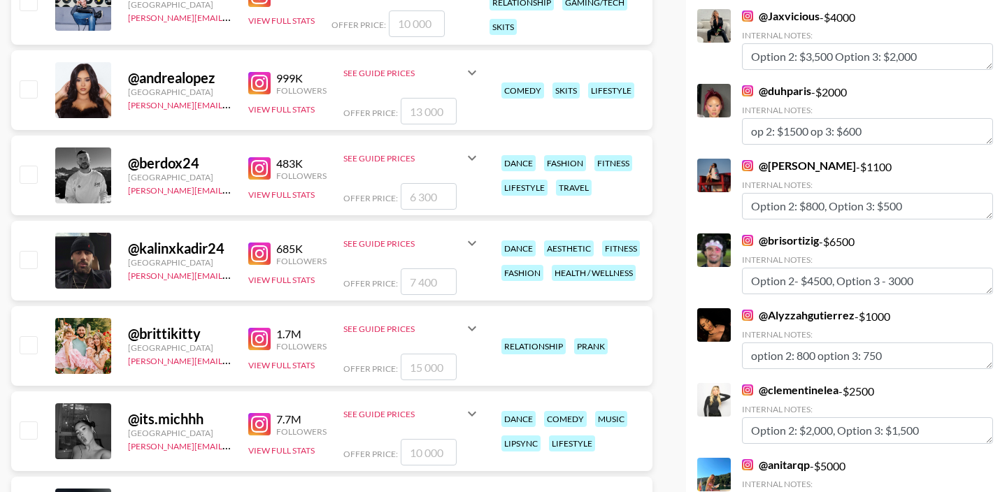
click at [823, 308] on link "@ Alyzzahgutierrez" at bounding box center [798, 315] width 113 height 14
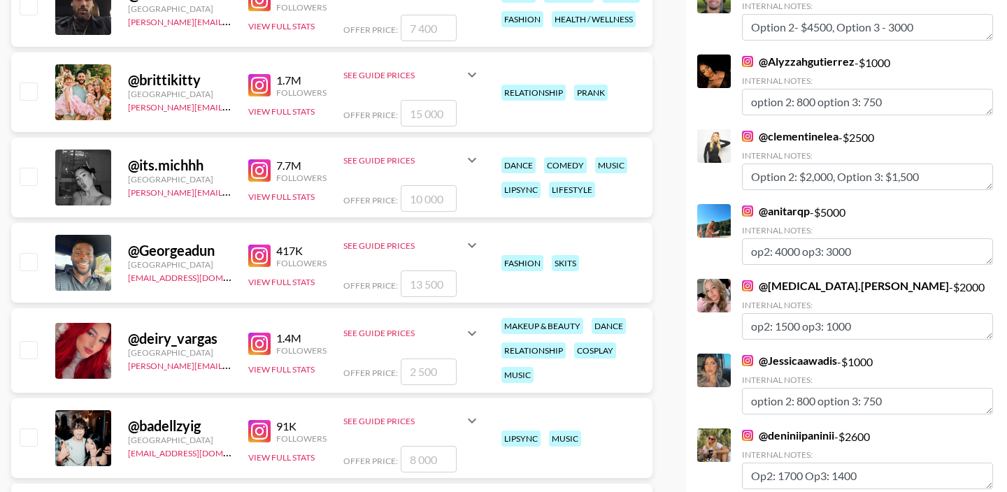
scroll to position [10133, 0]
click at [785, 353] on link "@ Jessicaawadis" at bounding box center [789, 360] width 95 height 14
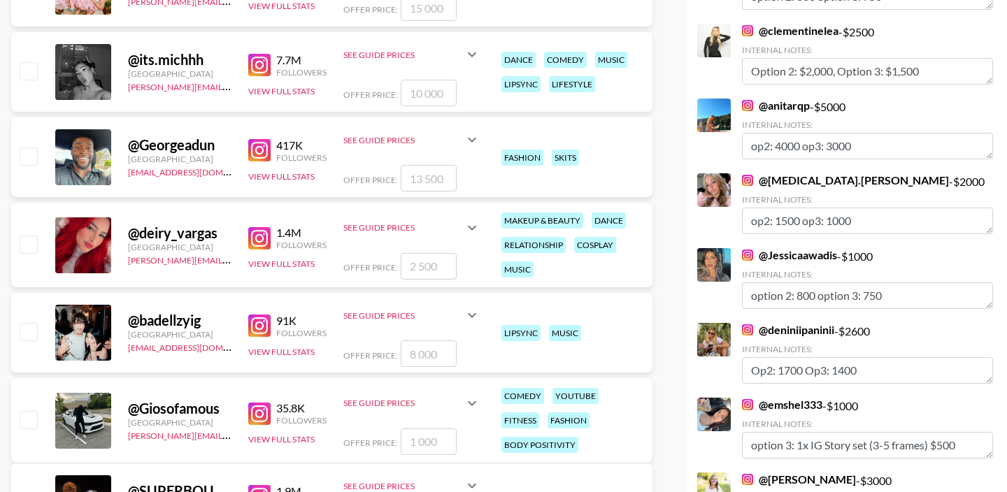
scroll to position [10238, 0]
click at [793, 397] on link "@ emshel333" at bounding box center [782, 404] width 80 height 14
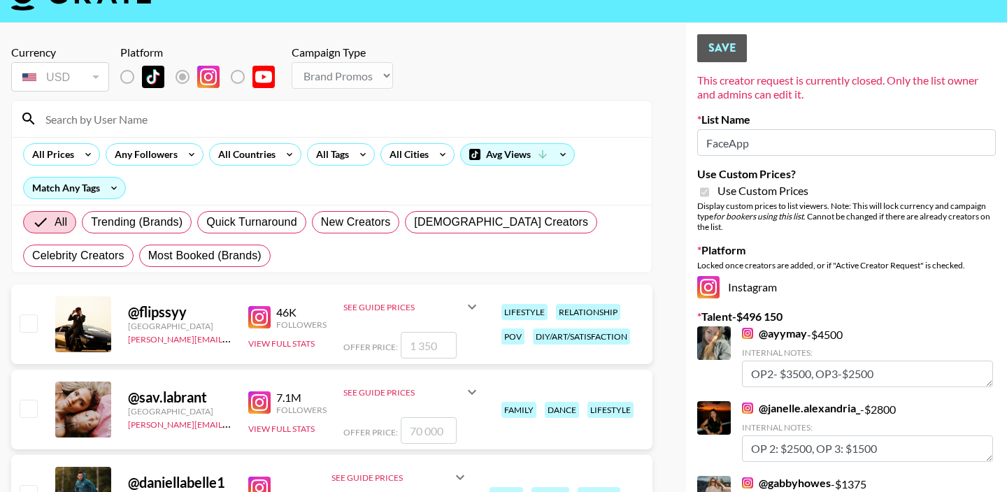
scroll to position [43, 0]
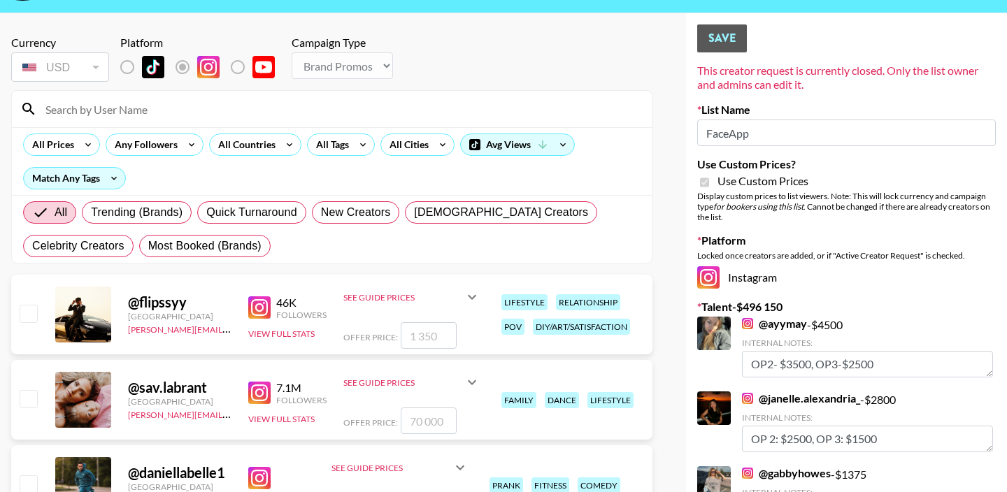
click at [165, 306] on div "@ flipssyy" at bounding box center [179, 302] width 103 height 17
click at [587, 324] on div "diy/art/satisfaction" at bounding box center [581, 327] width 97 height 16
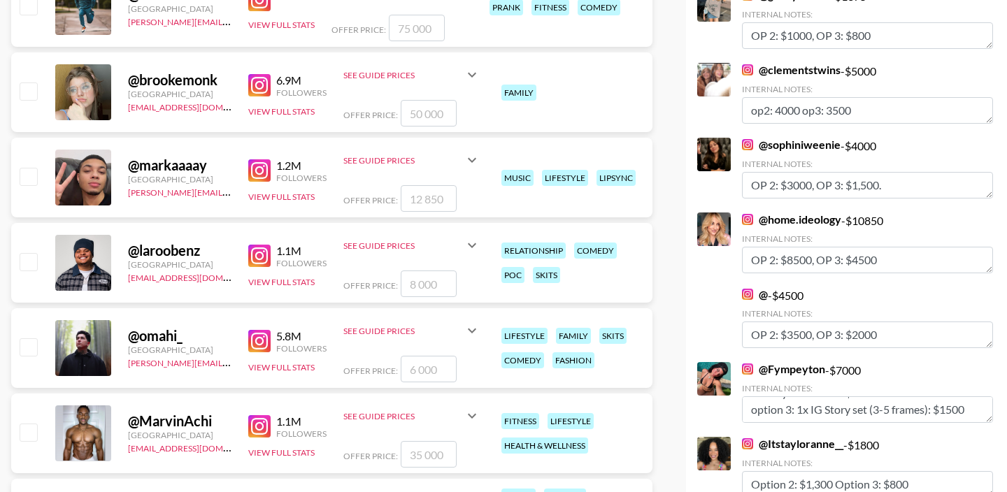
scroll to position [545, 0]
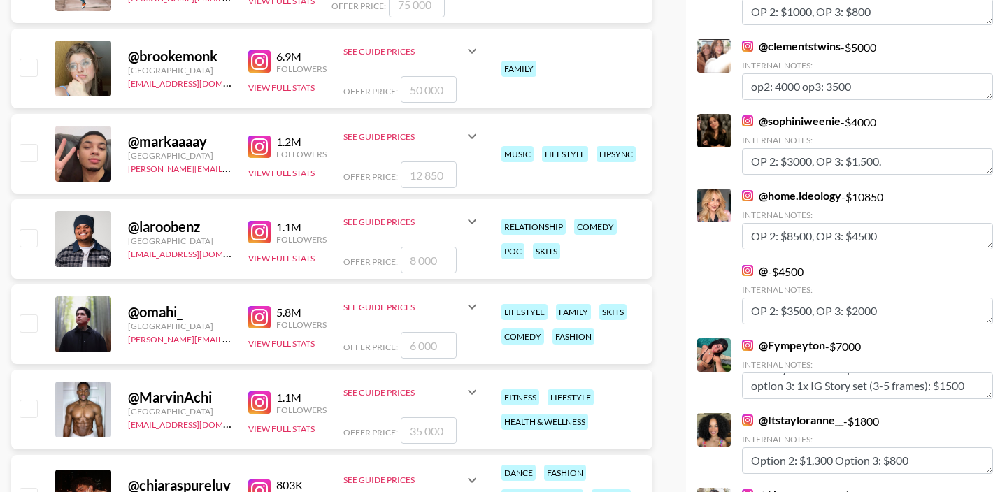
click at [417, 91] on input "number" at bounding box center [429, 89] width 56 height 27
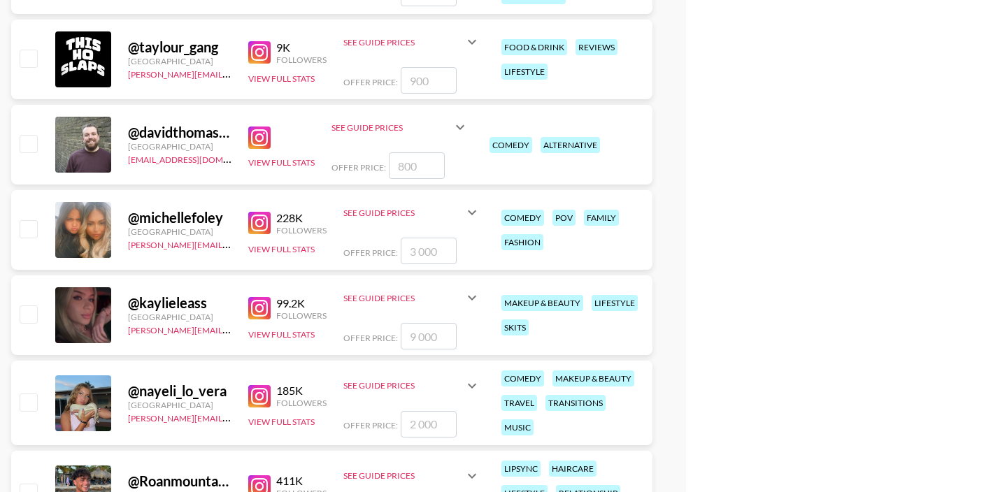
scroll to position [164957, 0]
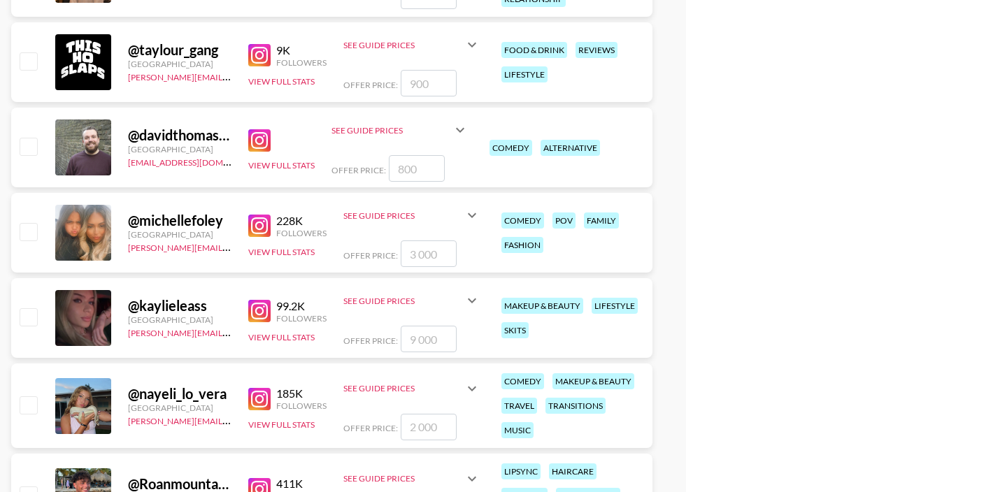
click at [471, 302] on icon at bounding box center [472, 301] width 8 height 5
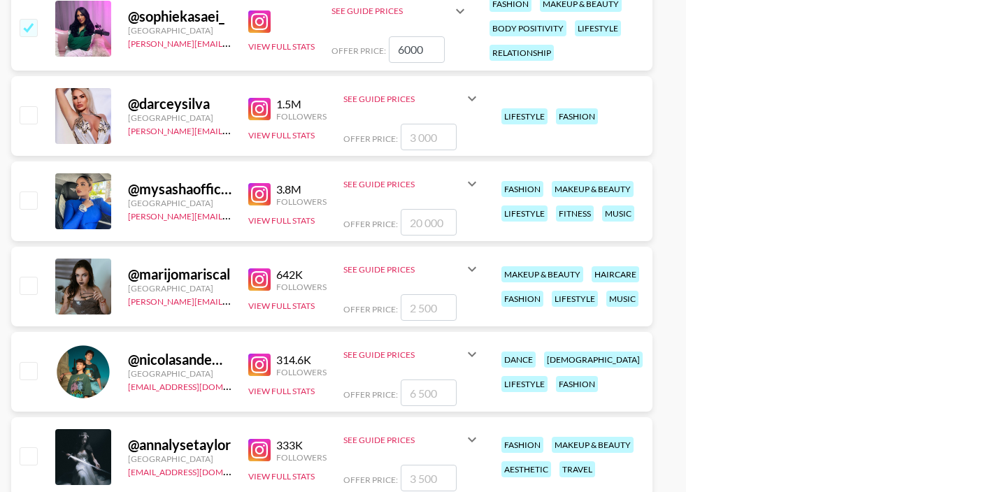
scroll to position [161151, 0]
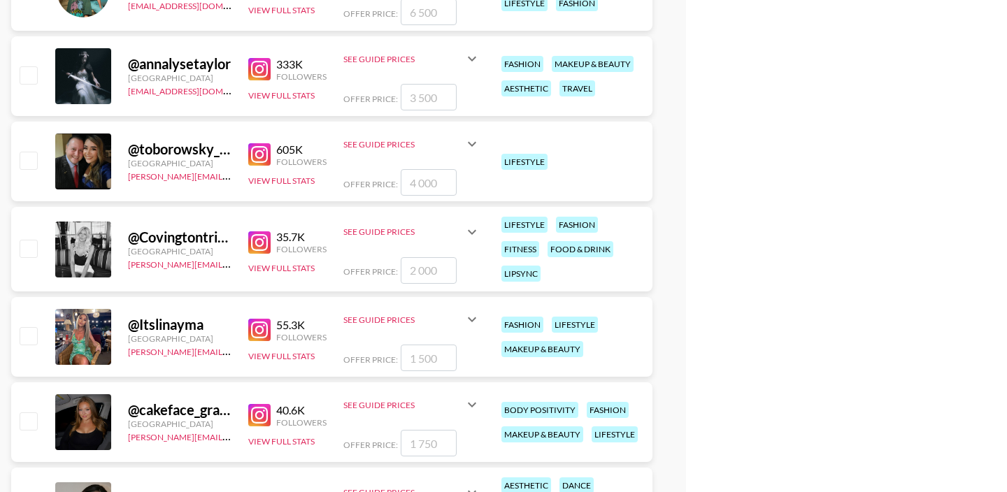
click at [524, 247] on div "fitness" at bounding box center [520, 249] width 38 height 16
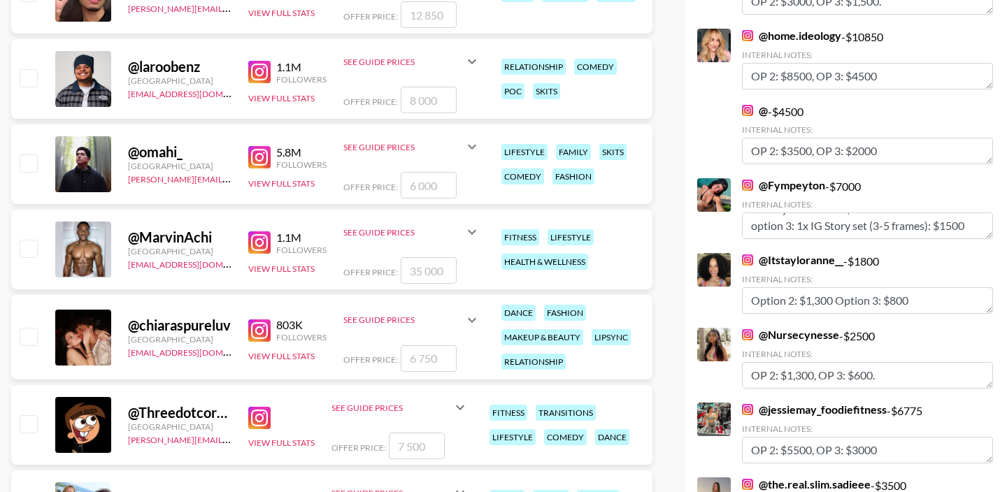
scroll to position [0, 0]
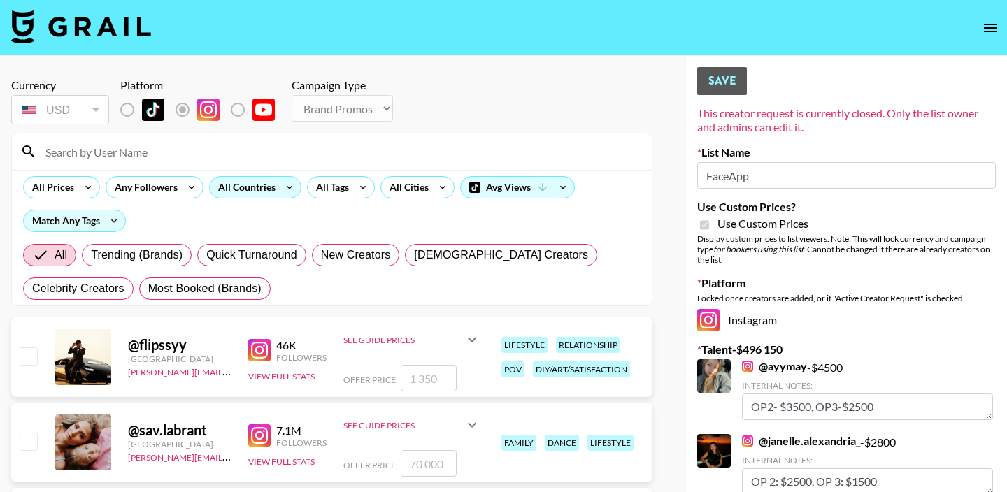
click at [237, 187] on div "All Countries" at bounding box center [244, 187] width 69 height 21
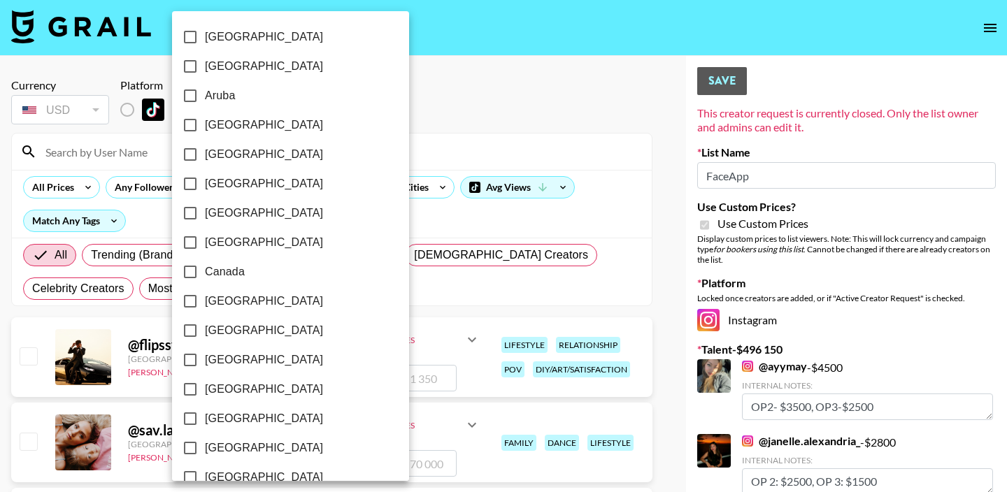
click at [400, 145] on div at bounding box center [503, 246] width 1007 height 492
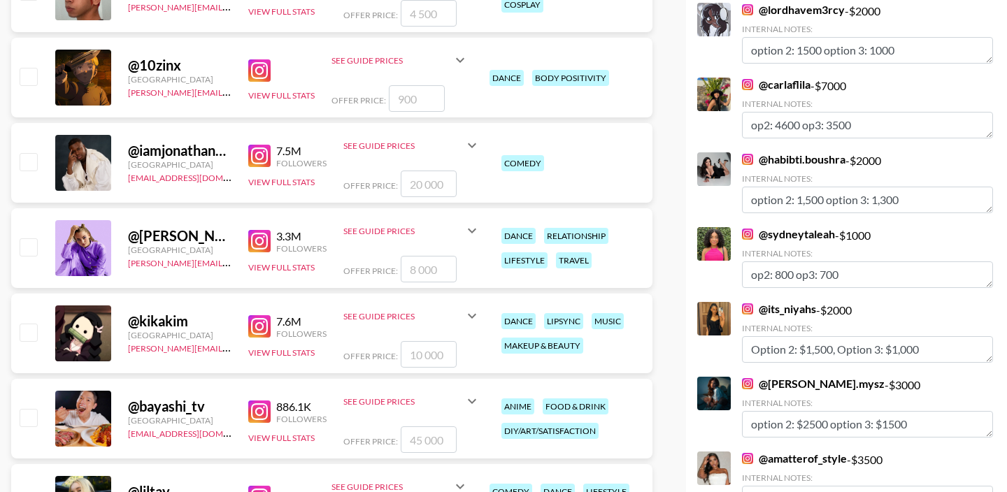
scroll to position [1479, 0]
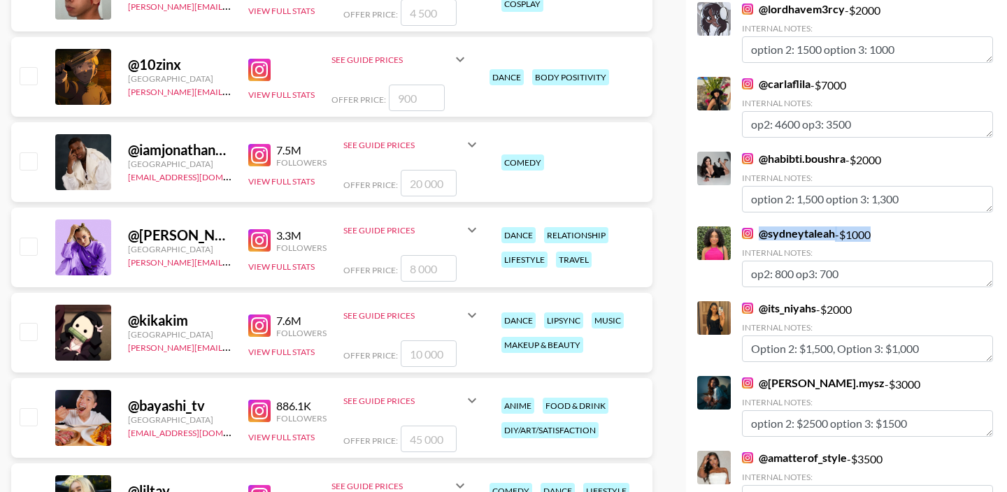
drag, startPoint x: 881, startPoint y: 236, endPoint x: 760, endPoint y: 234, distance: 121.0
click at [760, 234] on div "@ sydneytaleah - $ 1000 Internal Notes: op2: 800 op3: 700" at bounding box center [867, 257] width 251 height 61
copy div "@ sydneytaleah - $ 1000"
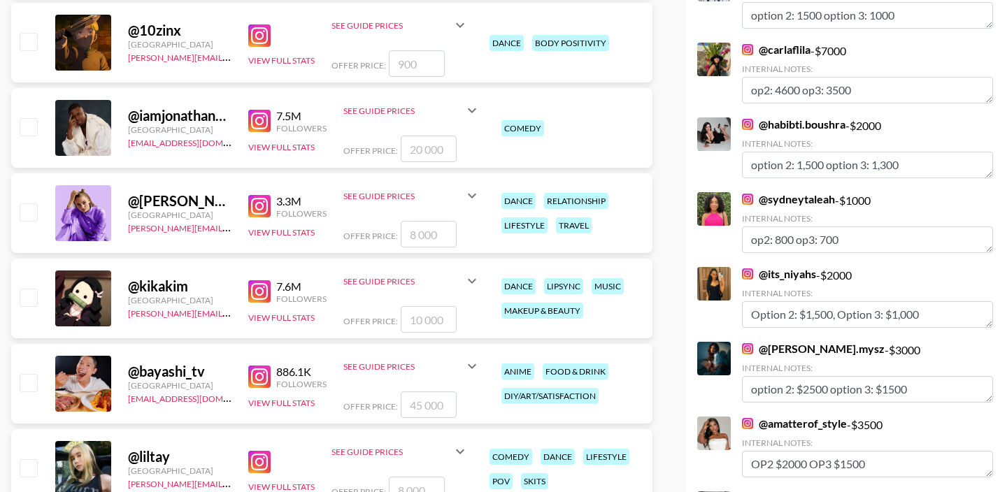
scroll to position [1517, 0]
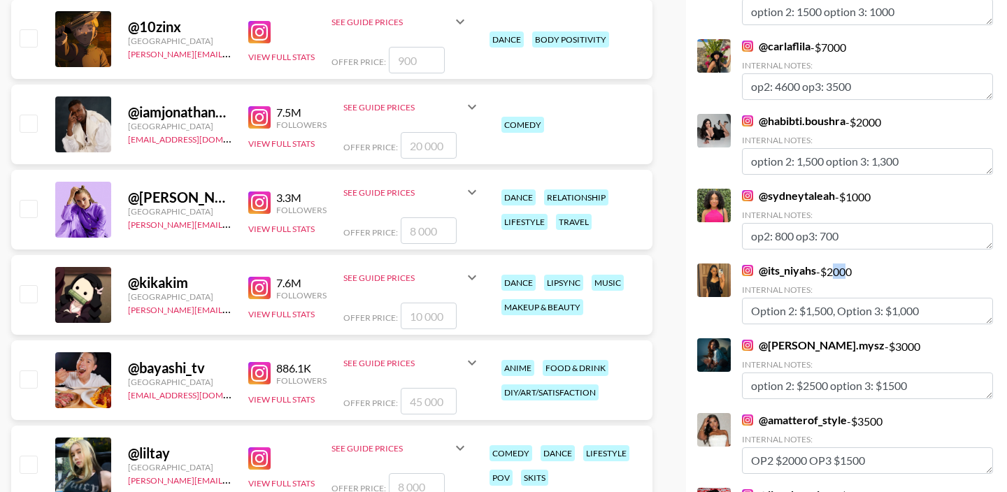
drag, startPoint x: 854, startPoint y: 270, endPoint x: 835, endPoint y: 270, distance: 18.2
click at [835, 270] on div "@ its_niyahs - $ 2000 Internal Notes: Option 2: $1,500, Option 3: $1,000" at bounding box center [867, 294] width 251 height 61
drag, startPoint x: 856, startPoint y: 271, endPoint x: 748, endPoint y: 272, distance: 107.7
click at [748, 272] on div "@ its_niyahs - $ 2000 Internal Notes: Option 2: $1,500, Option 3: $1,000" at bounding box center [867, 294] width 251 height 61
copy div "@ its_niyahs - $ 2000"
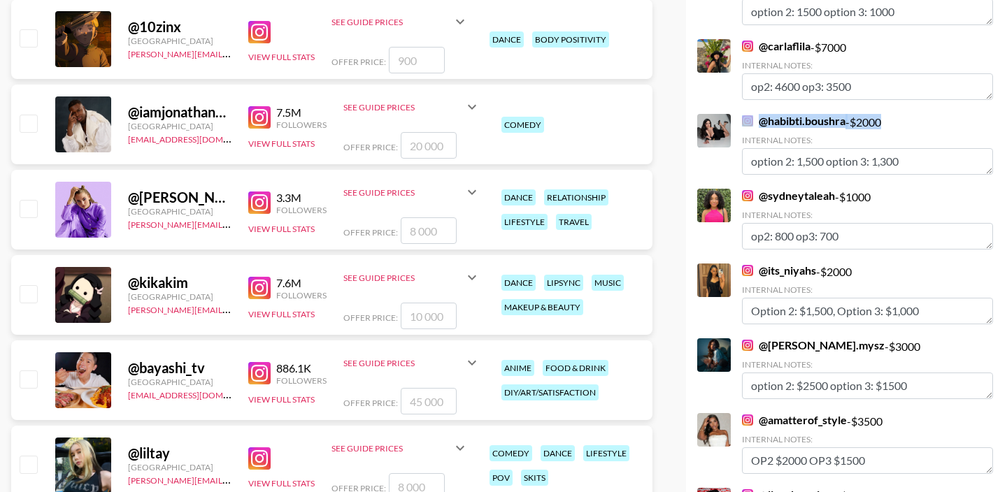
drag, startPoint x: 896, startPoint y: 125, endPoint x: 750, endPoint y: 122, distance: 145.4
click at [750, 122] on div "@ habibti.boushra - $ 2000 Internal Notes: option 2: 1,500 option 3: 1,300" at bounding box center [867, 144] width 251 height 61
copy div "@ habibti.boushra - $ 2000"
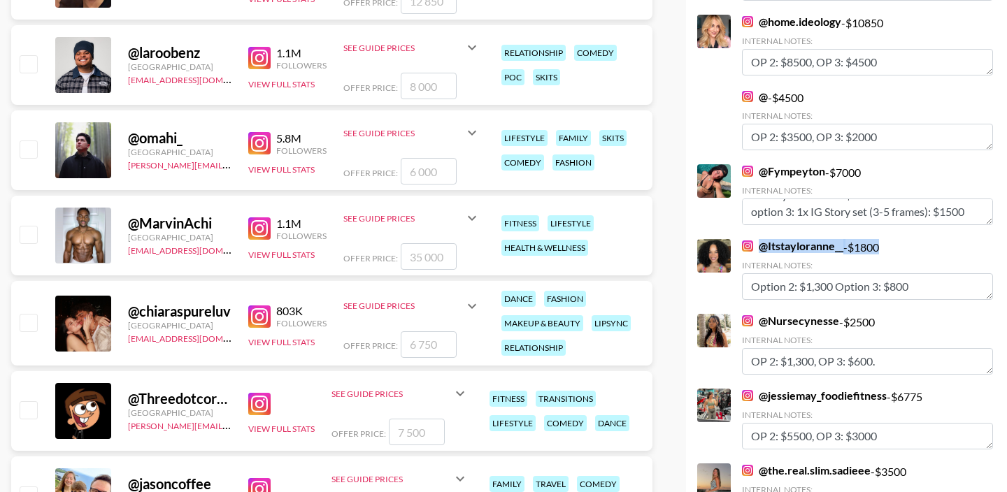
drag, startPoint x: 883, startPoint y: 247, endPoint x: 760, endPoint y: 249, distance: 123.0
click at [760, 249] on div "@ Itstayloranne__ - $ 1800 Internal Notes: Option 2: $1,300 Option 3: $800" at bounding box center [867, 269] width 251 height 61
copy div "@ Itstayloranne__ - $ 1800"
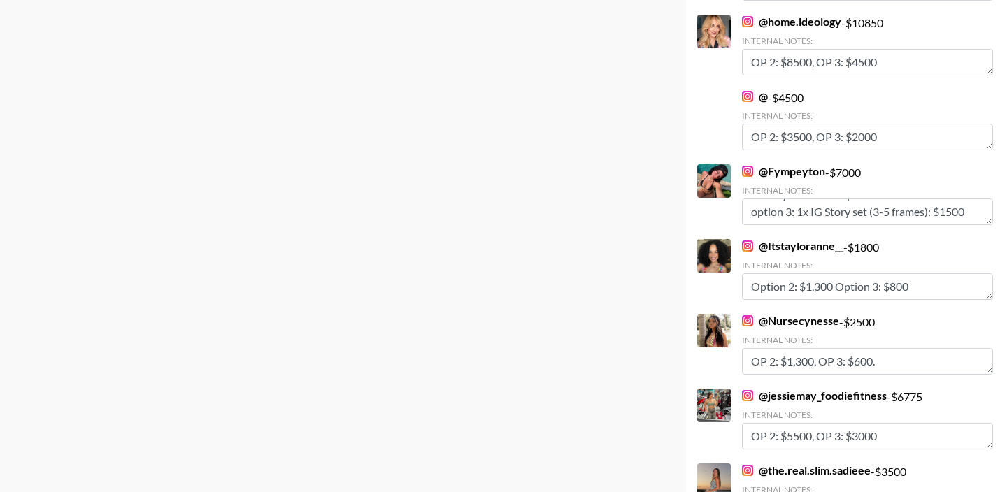
scroll to position [3561, 0]
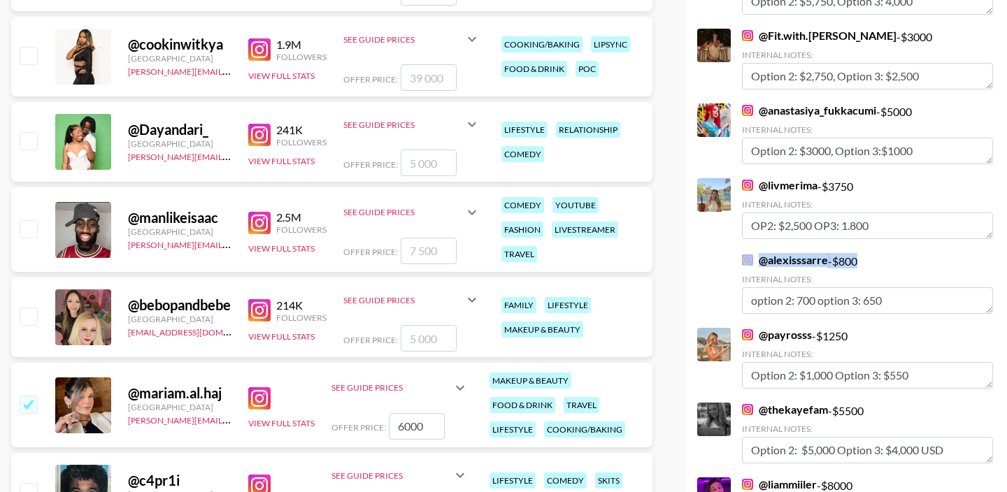
drag, startPoint x: 872, startPoint y: 247, endPoint x: 756, endPoint y: 247, distance: 116.0
click at [756, 253] on div "@ alexisssarre - $ 800 Internal Notes: option 2: 700 option 3: 650" at bounding box center [867, 283] width 251 height 61
copy div "@ alexisssarre - $ 800"
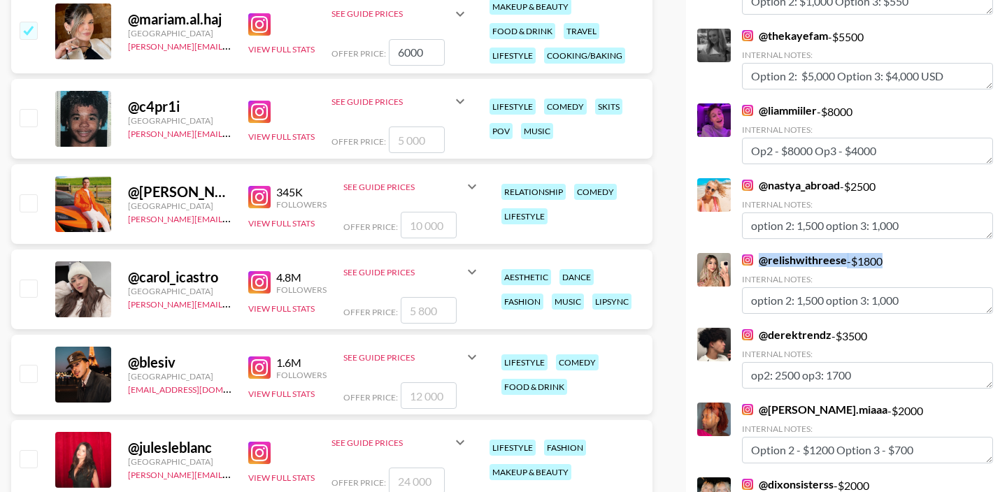
drag, startPoint x: 891, startPoint y: 247, endPoint x: 758, endPoint y: 251, distance: 133.6
click at [758, 253] on div "@ relishwithreese - $ 1800 Internal Notes: option 2: 1,500 option 3: 1,000" at bounding box center [867, 283] width 251 height 61
copy div "@ relishwithreese - $ 1800"
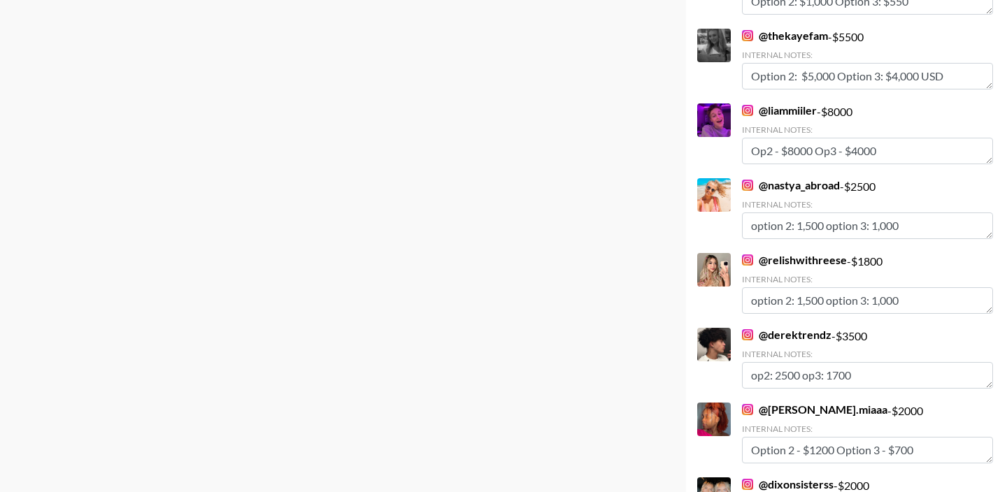
scroll to position [6030, 0]
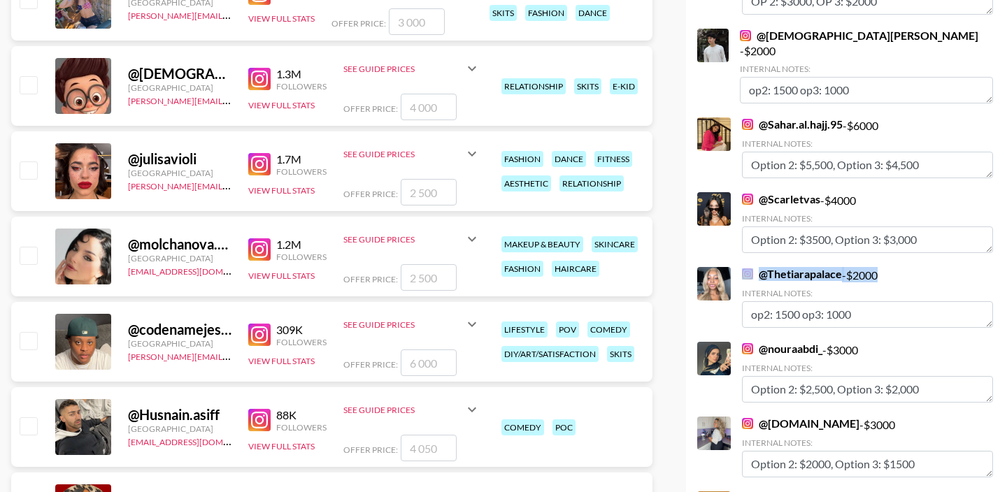
drag, startPoint x: 885, startPoint y: 247, endPoint x: 756, endPoint y: 248, distance: 128.6
click at [756, 267] on div "@ Thetiarapalace - $ 2000 Internal Notes: op2: 1500 op3: 1000" at bounding box center [867, 297] width 251 height 61
copy div "@ Thetiarapalace - $ 2000"
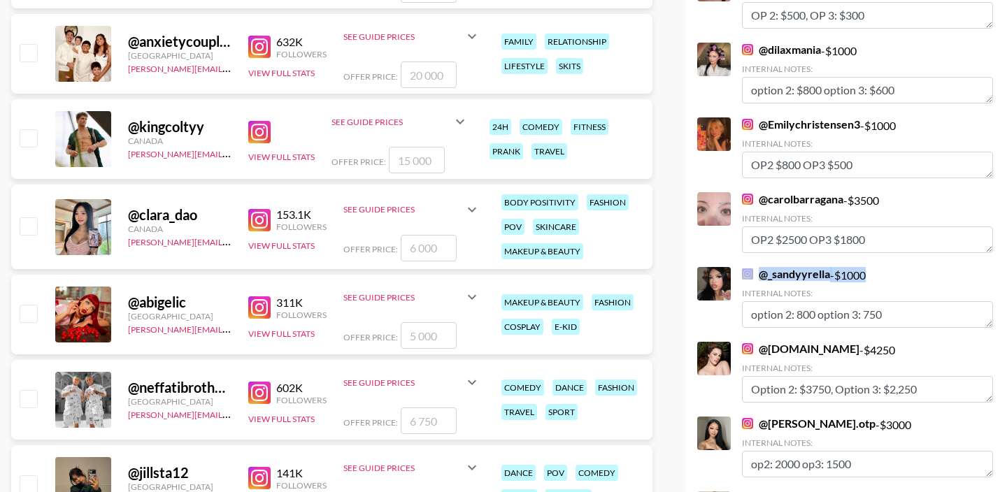
drag, startPoint x: 875, startPoint y: 248, endPoint x: 743, endPoint y: 248, distance: 131.4
click at [743, 267] on div "@ _sandyyrella - $ 1000 Internal Notes: option 2: 800 option 3: 750" at bounding box center [867, 297] width 251 height 61
copy div "@ _sandyyrella - $ 1000"
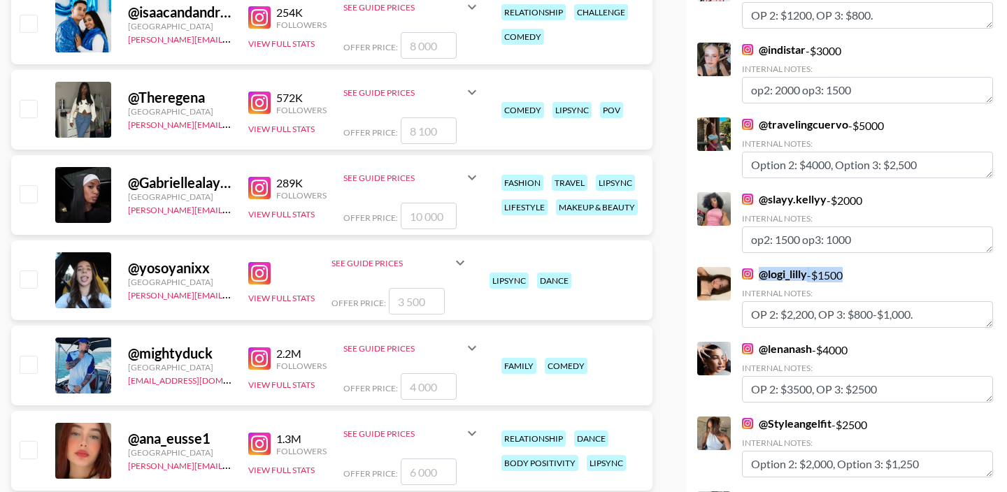
drag, startPoint x: 858, startPoint y: 247, endPoint x: 761, endPoint y: 250, distance: 97.2
click at [761, 267] on div "@ logi_lilly - $ 1500 Internal Notes: OP 2: $2,200, OP 3: $800-$1,000." at bounding box center [867, 297] width 251 height 61
copy div "@ logi_lilly - $ 1500"
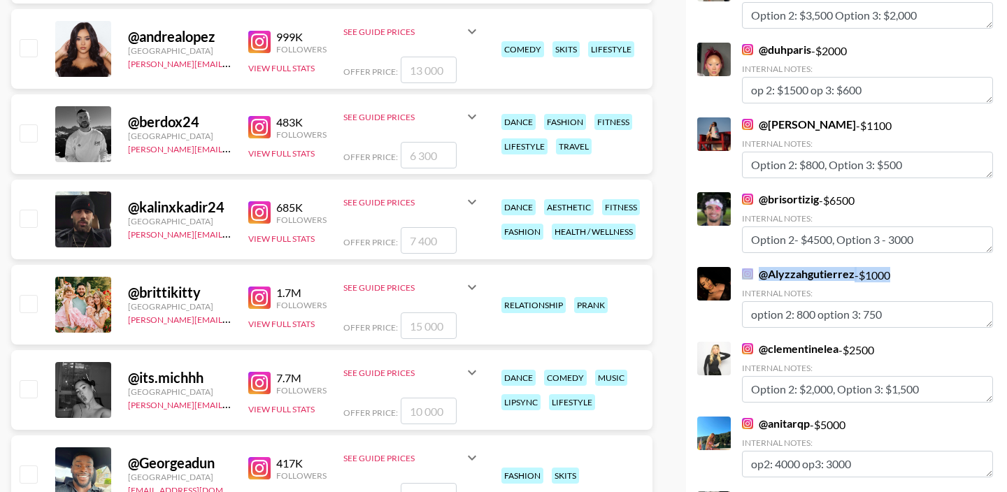
drag, startPoint x: 904, startPoint y: 246, endPoint x: 755, endPoint y: 243, distance: 148.9
click at [755, 267] on div "@ Alyzzahgutierrez - $ 1000 Internal Notes: option 2: 800 option 3: 750" at bounding box center [867, 297] width 251 height 61
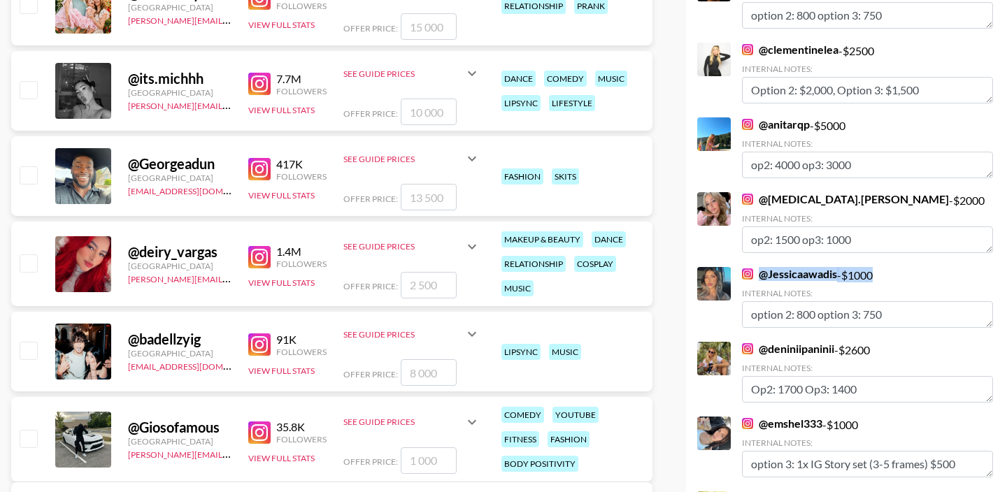
drag, startPoint x: 882, startPoint y: 249, endPoint x: 762, endPoint y: 249, distance: 119.5
click at [762, 267] on div "@ Jessicaawadis - $ 1000 Internal Notes: option 2: 800 option 3: 750" at bounding box center [867, 297] width 251 height 61
copy div "@ Jessicaawadis - $ 1000"
